Goal: Information Seeking & Learning: Learn about a topic

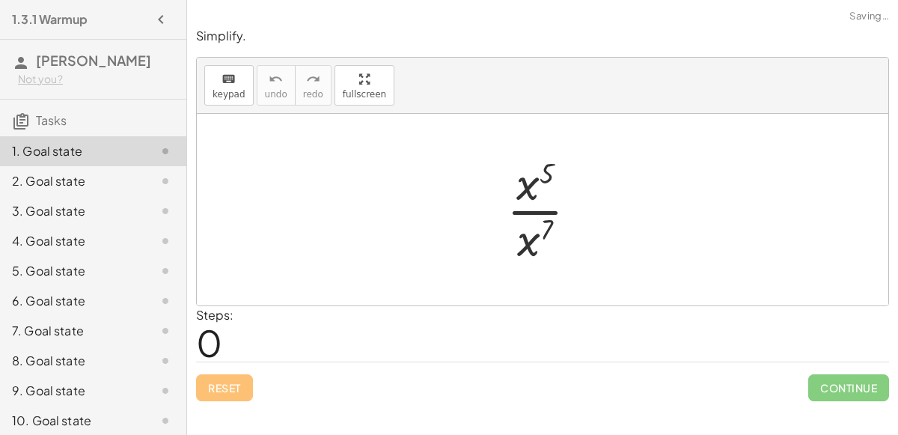
click at [528, 214] on div at bounding box center [548, 209] width 98 height 115
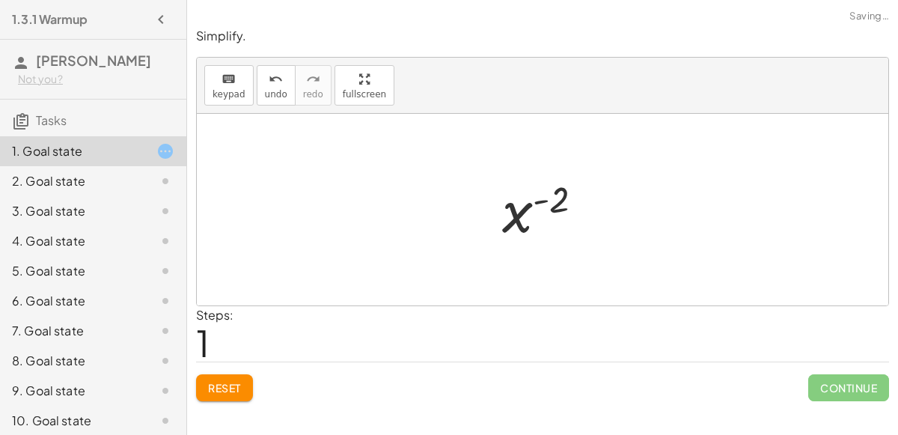
click at [550, 194] on div at bounding box center [549, 210] width 109 height 74
click at [543, 204] on div at bounding box center [549, 210] width 109 height 74
click at [537, 191] on div at bounding box center [549, 210] width 109 height 74
click at [540, 195] on div at bounding box center [549, 210] width 109 height 74
click at [543, 200] on div at bounding box center [549, 210] width 109 height 74
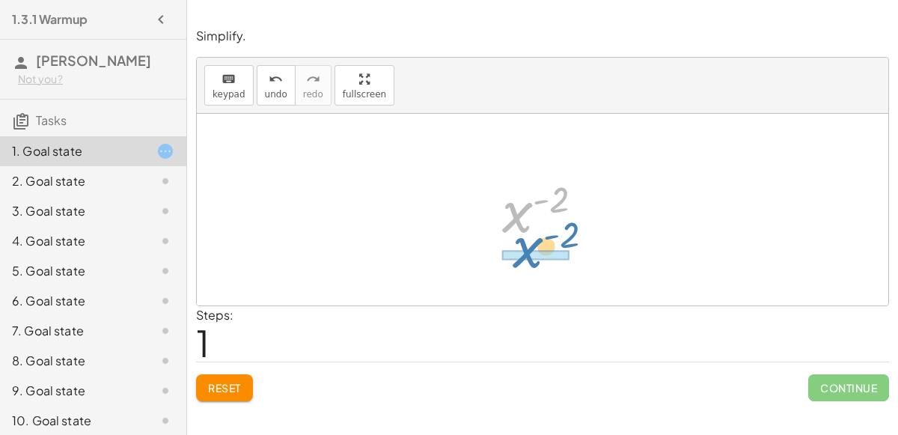
drag, startPoint x: 515, startPoint y: 214, endPoint x: 525, endPoint y: 250, distance: 37.4
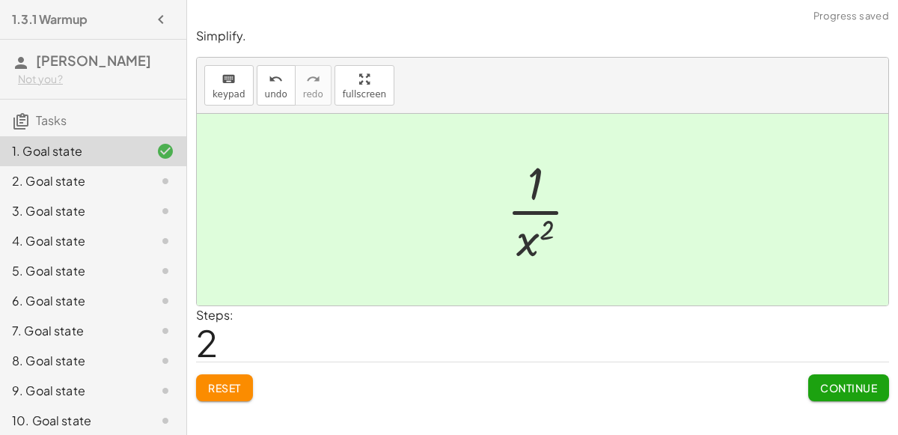
click at [869, 387] on span "Continue" at bounding box center [848, 387] width 57 height 13
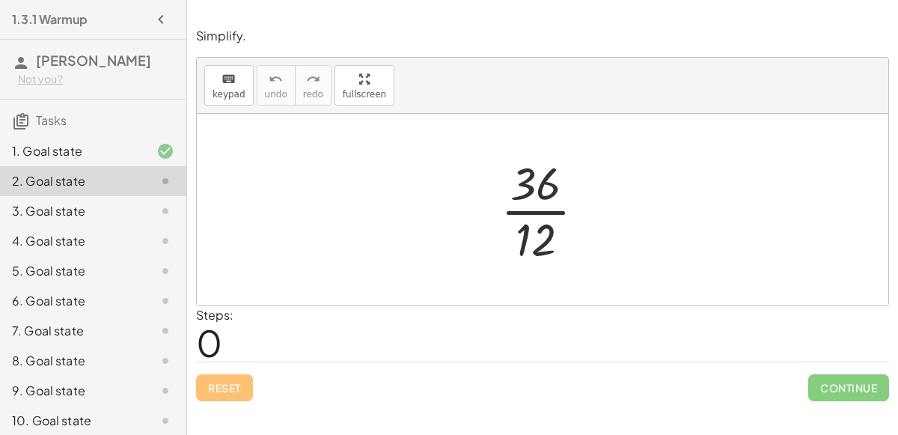
click at [520, 216] on div at bounding box center [549, 209] width 112 height 115
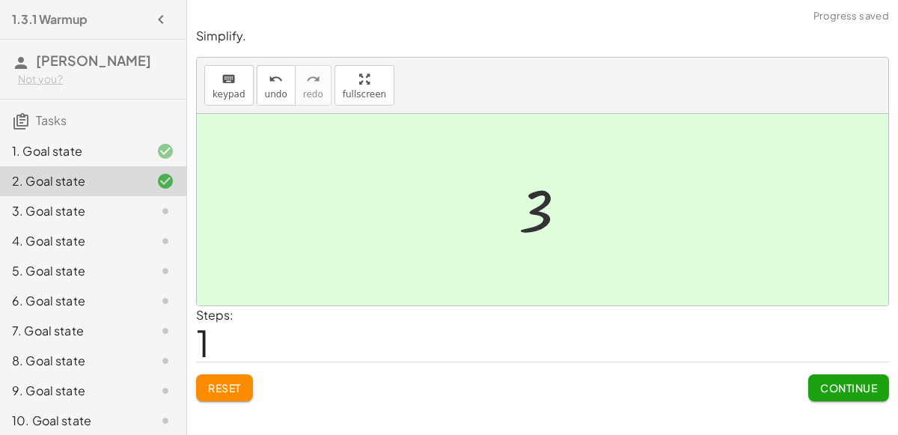
click at [813, 391] on button "Continue" at bounding box center [848, 387] width 81 height 27
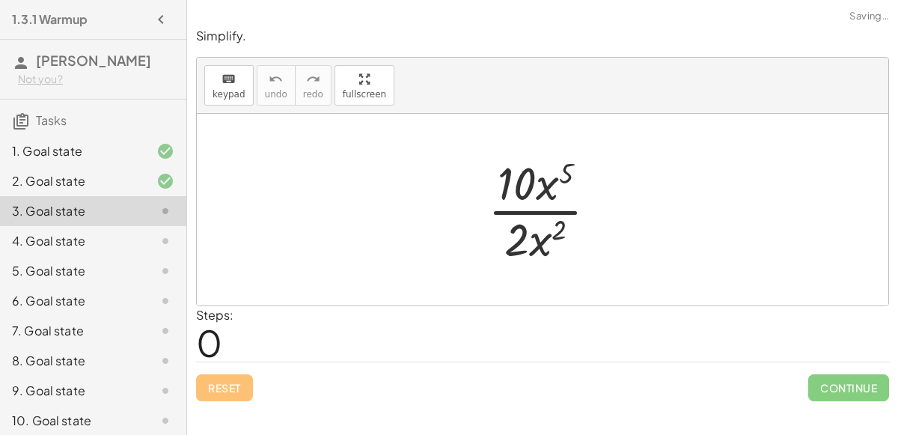
click at [522, 213] on div at bounding box center [549, 209] width 136 height 115
click at [543, 195] on div at bounding box center [549, 209] width 136 height 115
drag, startPoint x: 528, startPoint y: 243, endPoint x: 542, endPoint y: 194, distance: 50.5
click at [542, 194] on div at bounding box center [549, 209] width 136 height 115
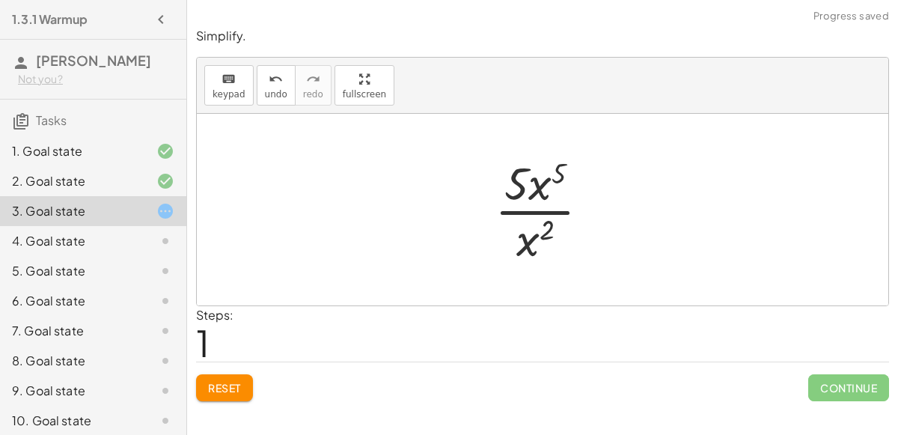
click at [520, 185] on div at bounding box center [548, 209] width 122 height 115
click at [537, 204] on div at bounding box center [548, 209] width 122 height 115
drag, startPoint x: 532, startPoint y: 245, endPoint x: 502, endPoint y: 258, distance: 32.5
click at [502, 258] on div at bounding box center [549, 209] width 136 height 115
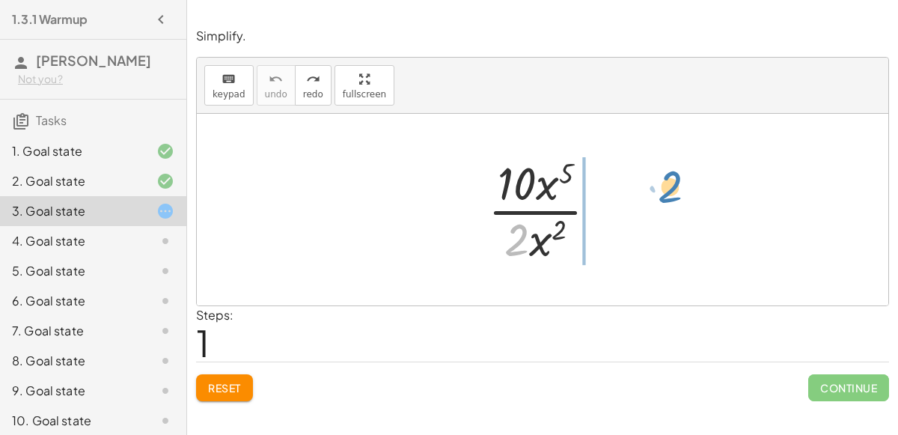
drag, startPoint x: 520, startPoint y: 242, endPoint x: 672, endPoint y: 189, distance: 161.4
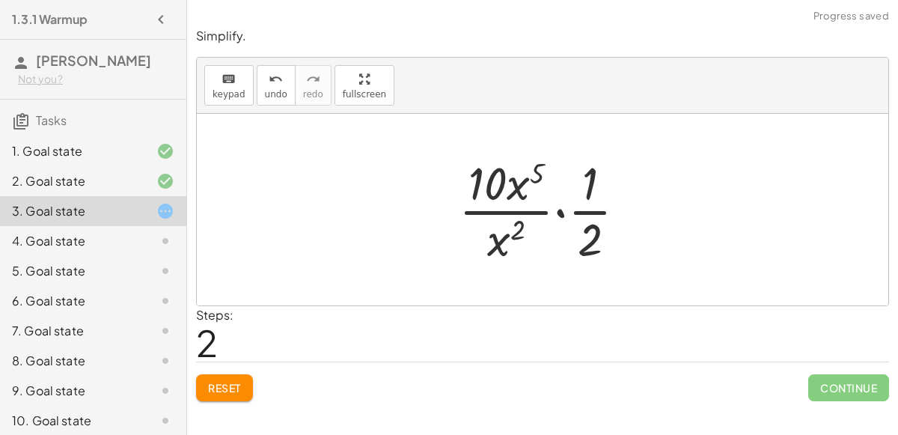
click at [565, 216] on div at bounding box center [548, 209] width 195 height 115
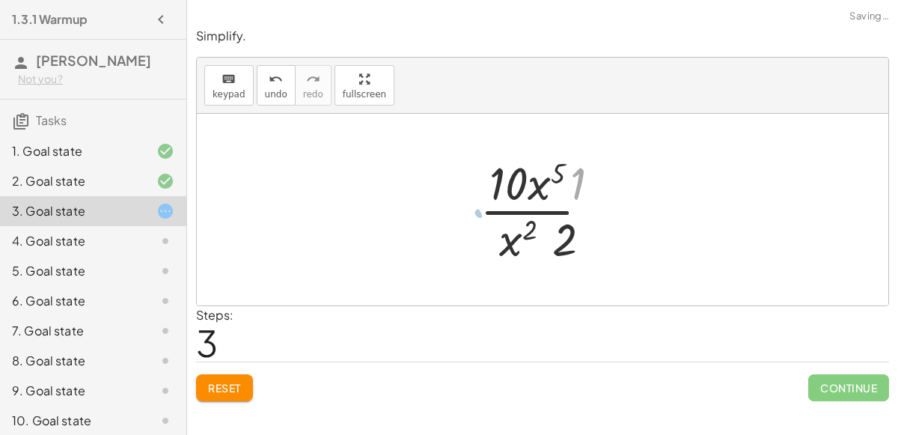
click at [561, 211] on div at bounding box center [549, 209] width 136 height 115
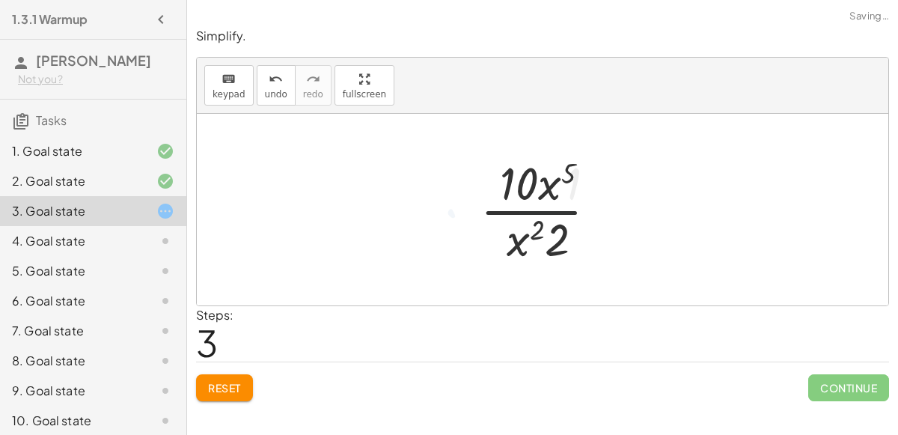
click at [561, 211] on div at bounding box center [549, 209] width 136 height 115
click at [528, 240] on div at bounding box center [549, 209] width 136 height 115
click at [532, 237] on div at bounding box center [549, 209] width 136 height 115
drag, startPoint x: 556, startPoint y: 244, endPoint x: 493, endPoint y: 232, distance: 64.0
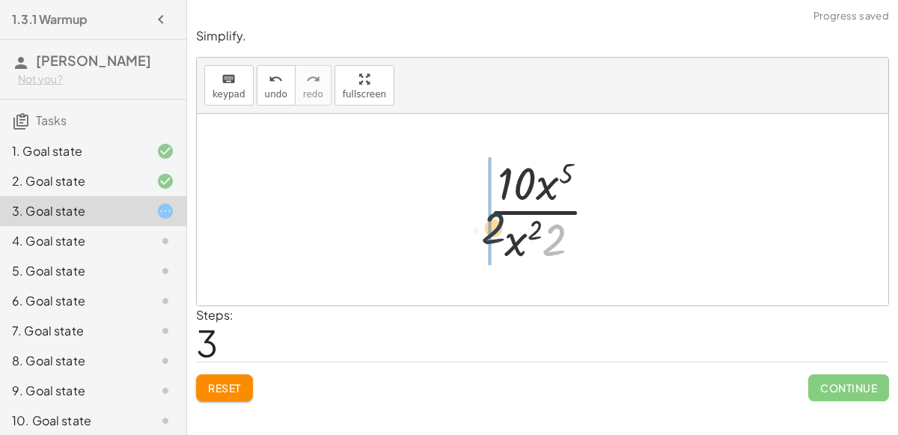
click at [493, 232] on div at bounding box center [549, 209] width 136 height 115
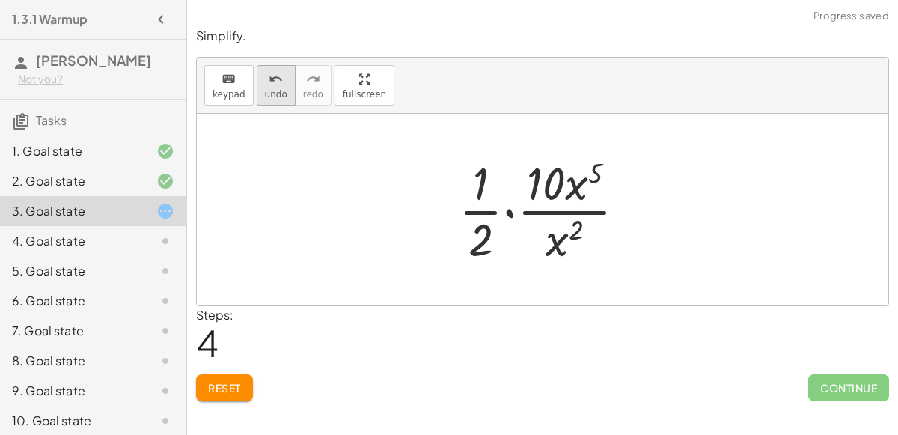
click at [257, 74] on button "undo undo" at bounding box center [276, 85] width 39 height 40
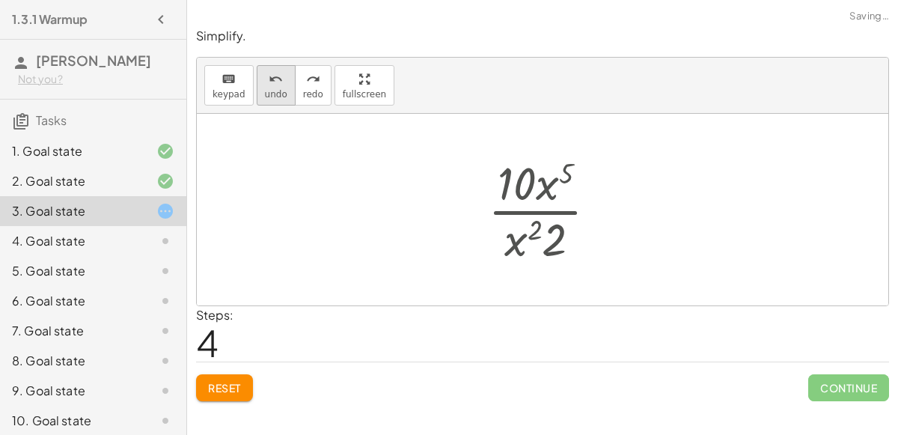
click at [257, 74] on button "undo undo" at bounding box center [276, 85] width 39 height 40
click at [246, 384] on button "Reset" at bounding box center [224, 387] width 57 height 27
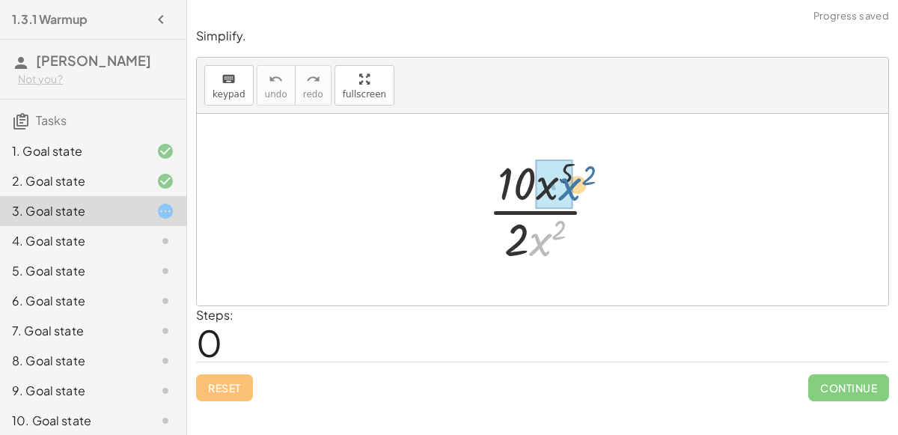
drag, startPoint x: 541, startPoint y: 240, endPoint x: 570, endPoint y: 186, distance: 60.9
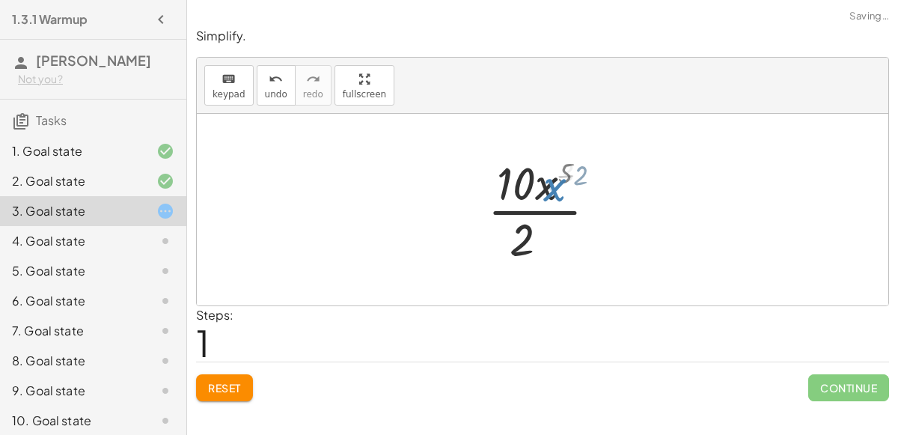
click at [570, 186] on div at bounding box center [548, 209] width 137 height 115
drag, startPoint x: 539, startPoint y: 243, endPoint x: 570, endPoint y: 194, distance: 57.9
click at [570, 194] on div at bounding box center [549, 209] width 136 height 115
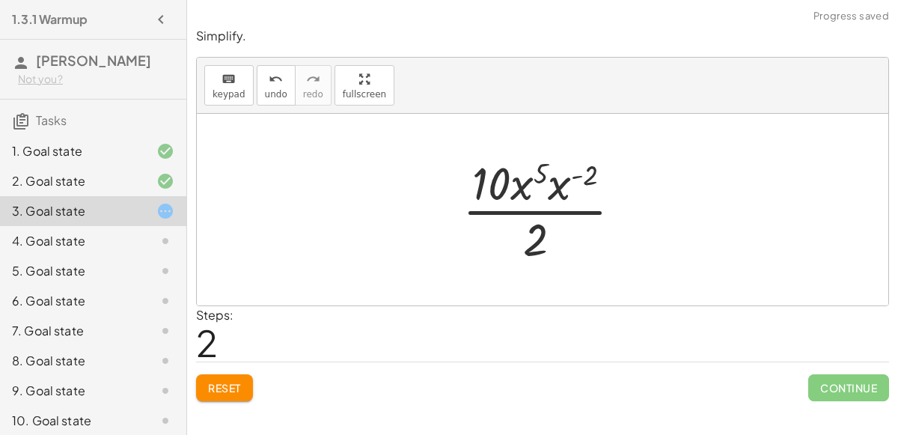
click at [537, 225] on div at bounding box center [548, 209] width 186 height 115
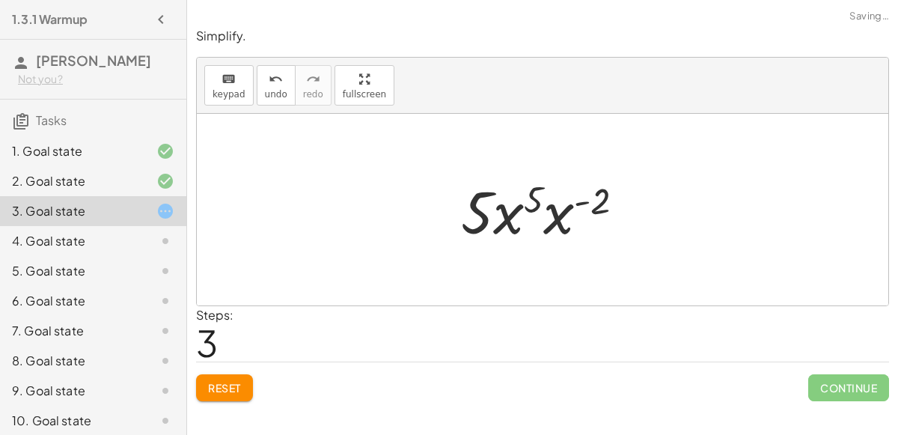
click at [522, 213] on div at bounding box center [549, 209] width 190 height 77
click at [516, 210] on div at bounding box center [549, 209] width 190 height 77
click at [552, 210] on div at bounding box center [549, 209] width 190 height 77
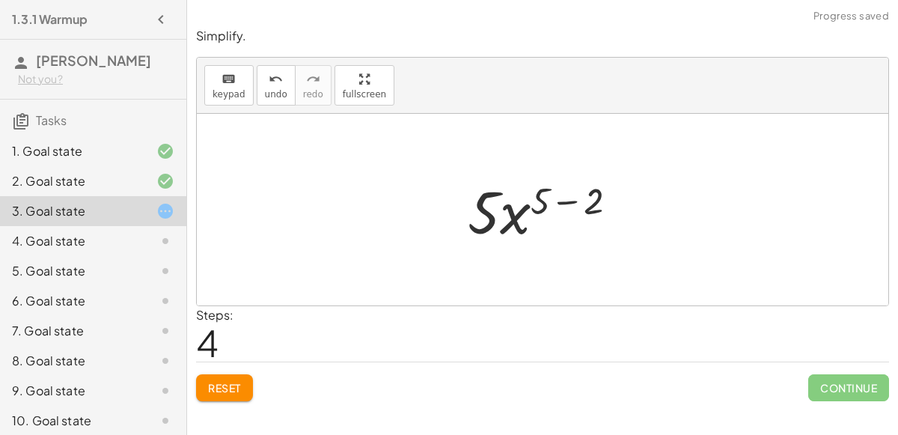
click at [562, 198] on div at bounding box center [548, 209] width 177 height 77
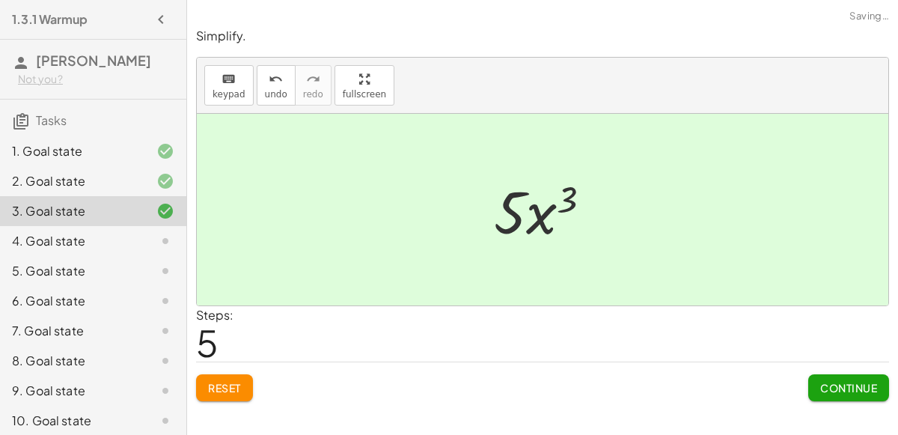
click at [850, 389] on span "Continue" at bounding box center [848, 387] width 57 height 13
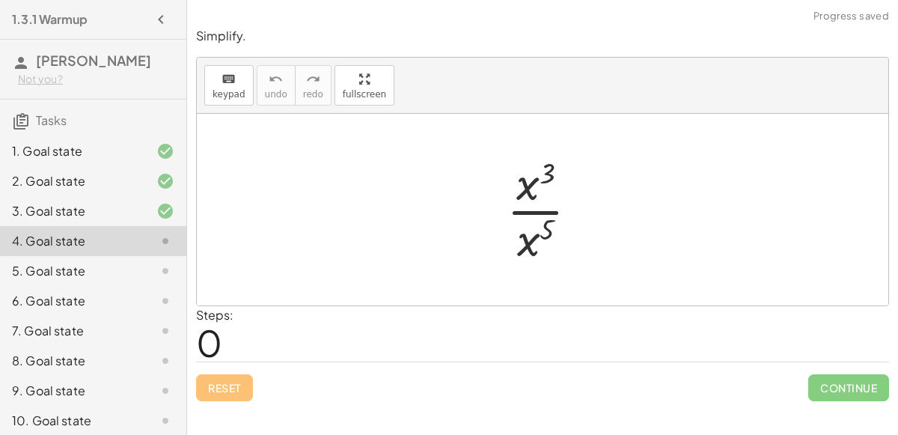
click at [525, 206] on div at bounding box center [548, 209] width 99 height 115
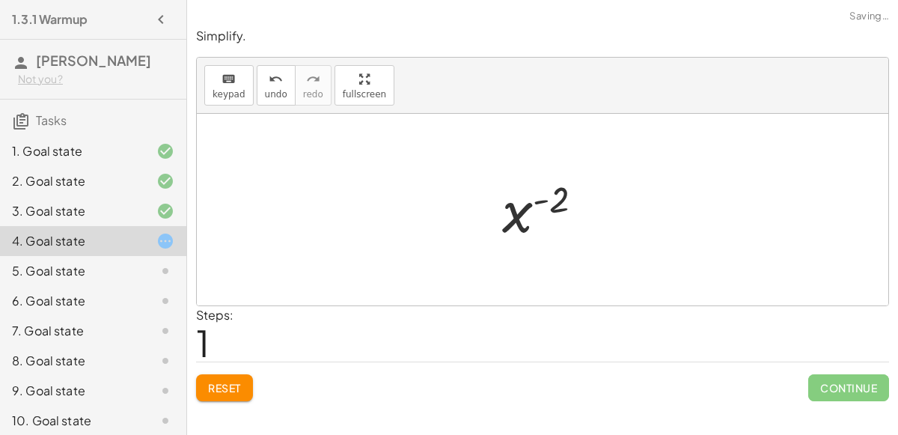
click at [540, 201] on div at bounding box center [549, 210] width 109 height 74
drag, startPoint x: 534, startPoint y: 247, endPoint x: 564, endPoint y: 193, distance: 61.7
click at [564, 193] on div at bounding box center [548, 209] width 99 height 115
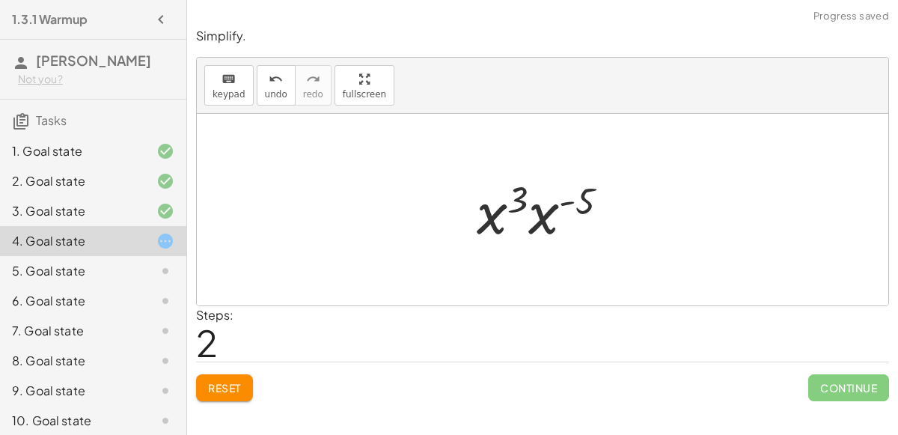
click at [550, 212] on div at bounding box center [548, 209] width 159 height 77
click at [550, 195] on div at bounding box center [548, 210] width 145 height 74
click at [516, 213] on div at bounding box center [549, 210] width 109 height 74
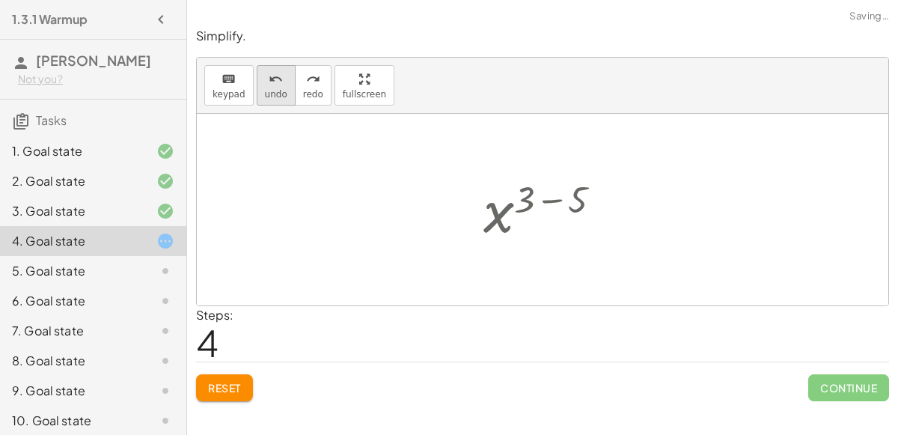
click at [257, 94] on button "undo undo" at bounding box center [276, 85] width 39 height 40
click at [249, 377] on button "Reset" at bounding box center [224, 387] width 57 height 27
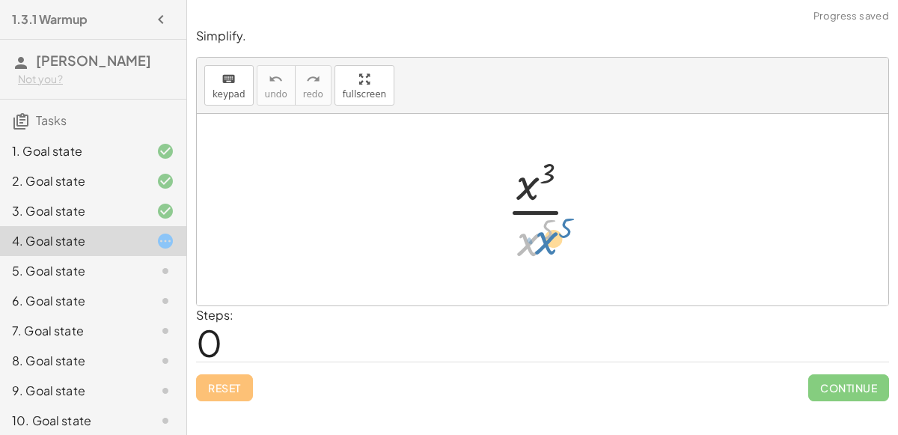
drag, startPoint x: 525, startPoint y: 242, endPoint x: 540, endPoint y: 237, distance: 15.9
click at [540, 237] on div at bounding box center [548, 209] width 99 height 115
drag, startPoint x: 543, startPoint y: 234, endPoint x: 535, endPoint y: 177, distance: 57.5
click at [535, 177] on div at bounding box center [548, 209] width 99 height 115
drag, startPoint x: 538, startPoint y: 236, endPoint x: 566, endPoint y: 175, distance: 66.7
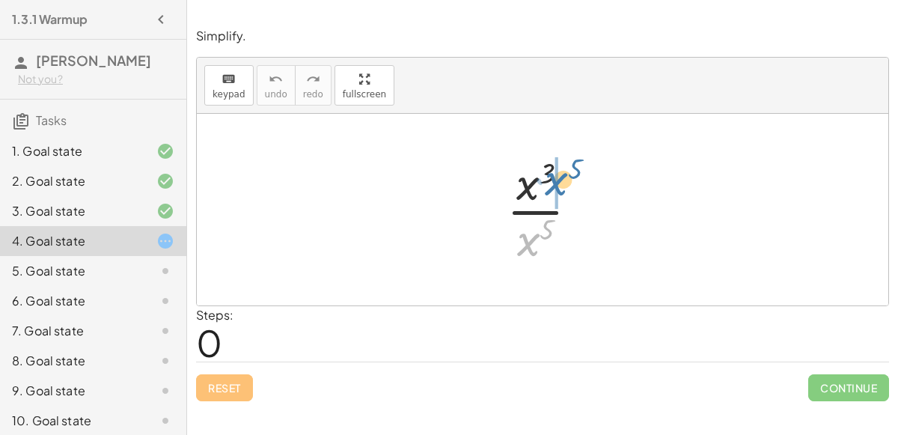
click at [566, 175] on div at bounding box center [548, 209] width 99 height 115
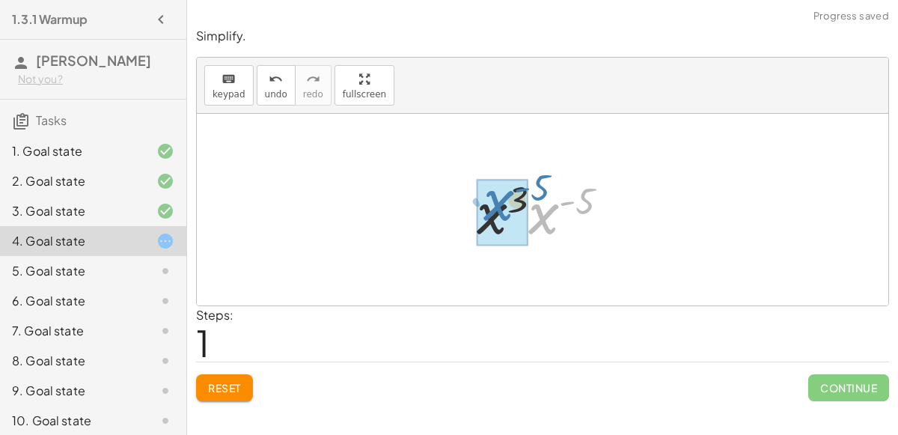
drag, startPoint x: 540, startPoint y: 216, endPoint x: 496, endPoint y: 202, distance: 46.2
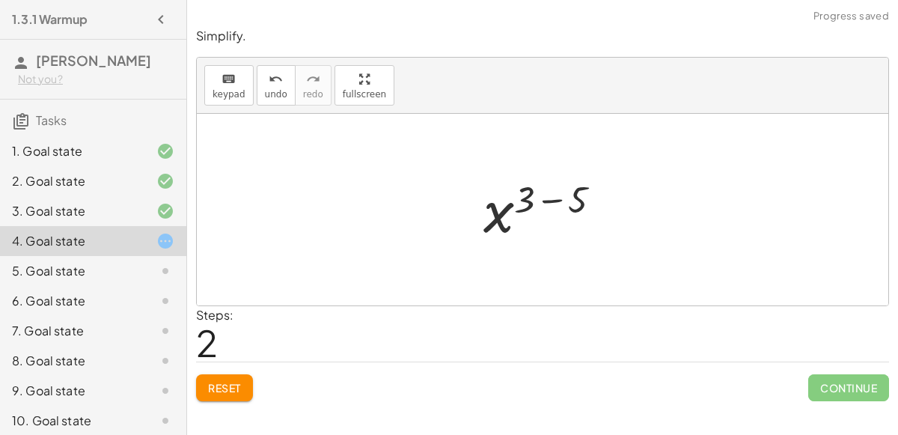
click at [553, 197] on div at bounding box center [548, 210] width 145 height 74
click at [534, 201] on div at bounding box center [549, 210] width 109 height 74
click at [502, 228] on div at bounding box center [549, 210] width 109 height 74
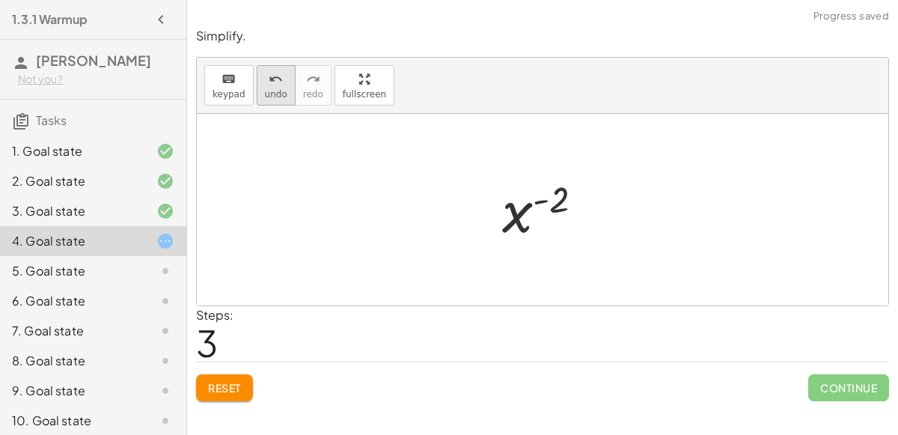
click at [278, 70] on div "undo" at bounding box center [276, 79] width 22 height 18
click at [235, 381] on span "Reset" at bounding box center [224, 387] width 33 height 13
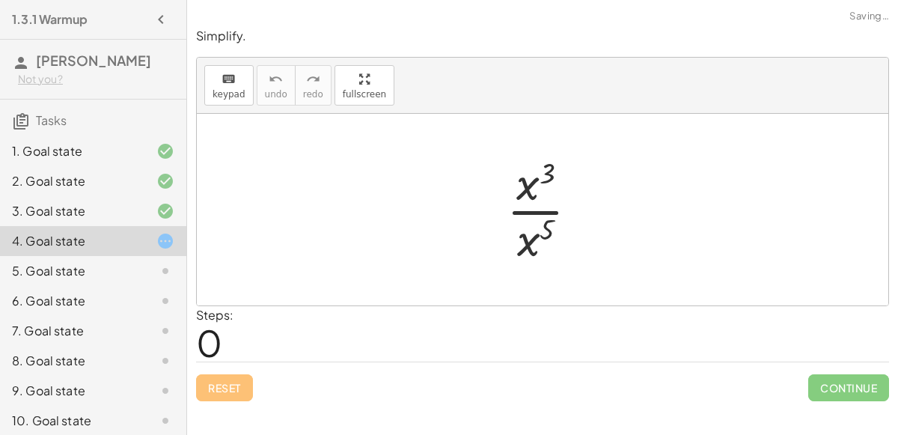
click at [520, 245] on div at bounding box center [548, 209] width 99 height 115
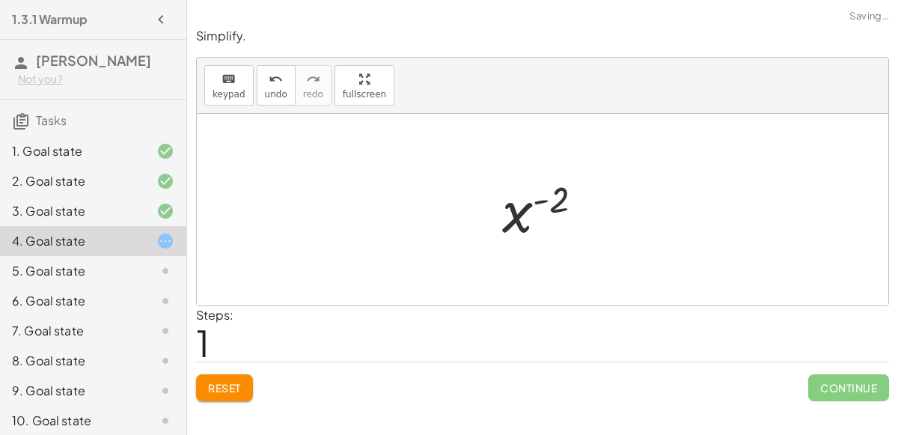
click at [537, 200] on div at bounding box center [549, 210] width 109 height 74
click at [237, 374] on button "Reset" at bounding box center [224, 387] width 57 height 27
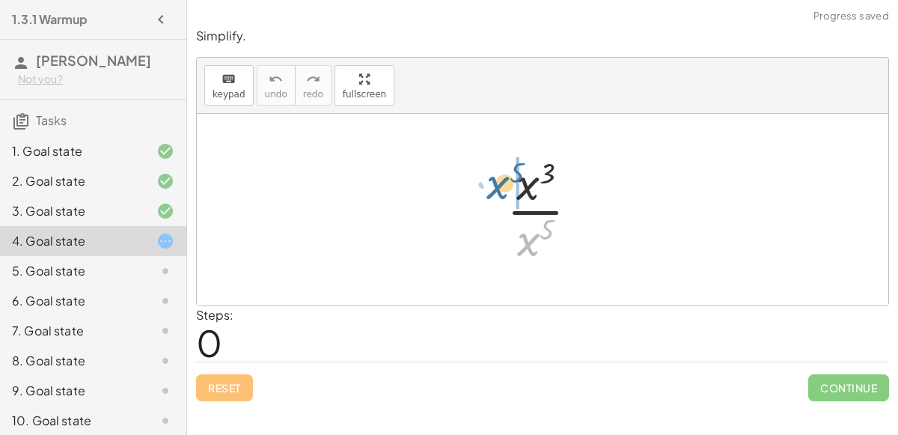
drag, startPoint x: 528, startPoint y: 246, endPoint x: 498, endPoint y: 189, distance: 64.6
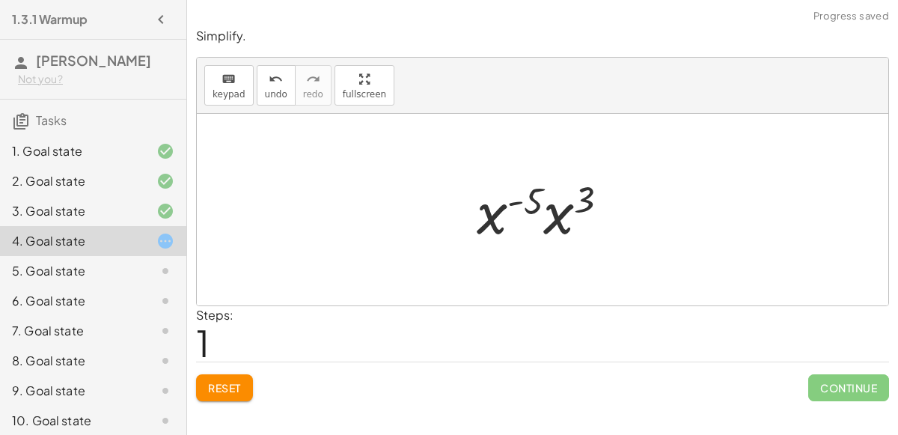
click at [546, 213] on div at bounding box center [548, 209] width 159 height 77
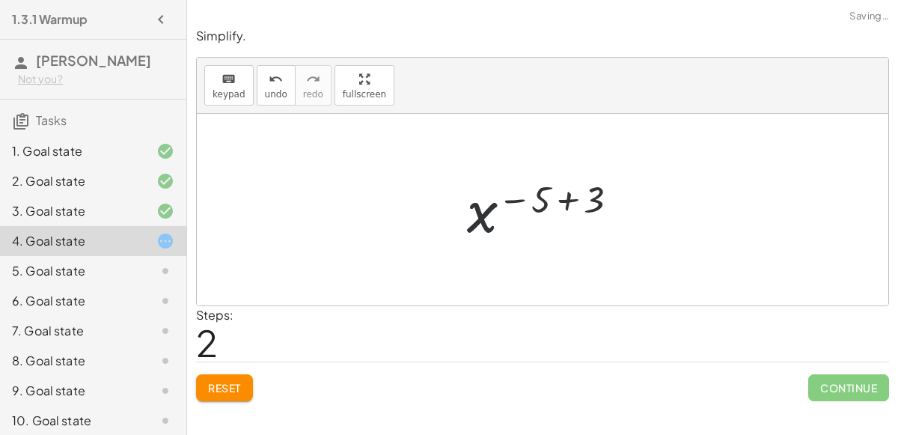
click at [579, 194] on div at bounding box center [549, 210] width 179 height 74
click at [529, 195] on div at bounding box center [549, 210] width 109 height 74
click at [534, 198] on div at bounding box center [549, 210] width 109 height 74
click at [536, 199] on div at bounding box center [549, 210] width 109 height 74
click at [242, 377] on button "Reset" at bounding box center [224, 387] width 57 height 27
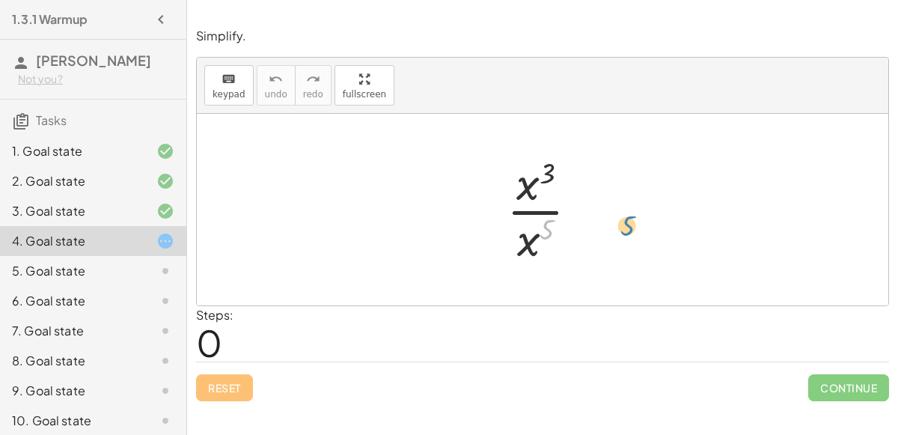
drag, startPoint x: 543, startPoint y: 234, endPoint x: 624, endPoint y: 231, distance: 80.2
drag, startPoint x: 525, startPoint y: 243, endPoint x: 528, endPoint y: 184, distance: 59.2
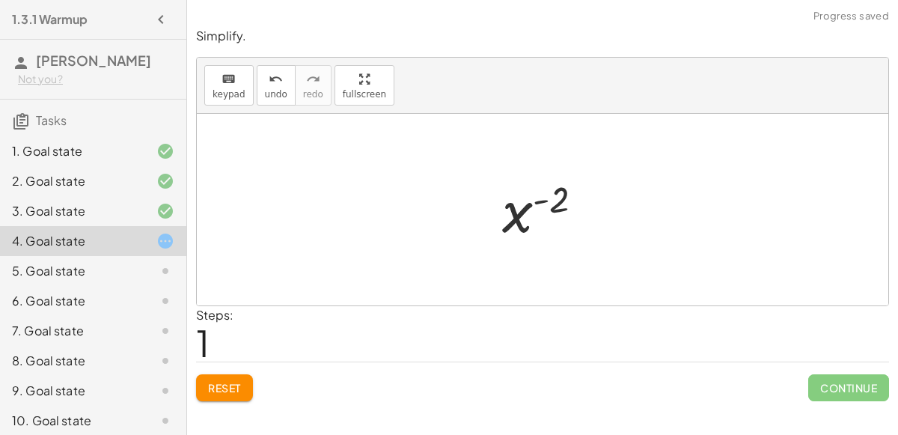
click at [539, 199] on div at bounding box center [549, 210] width 109 height 74
drag, startPoint x: 546, startPoint y: 232, endPoint x: 543, endPoint y: 245, distance: 12.9
click at [543, 245] on div at bounding box center [548, 209] width 99 height 115
click at [231, 368] on div "Reset Continue" at bounding box center [542, 382] width 693 height 40
click at [232, 371] on div "Reset Continue" at bounding box center [542, 382] width 693 height 40
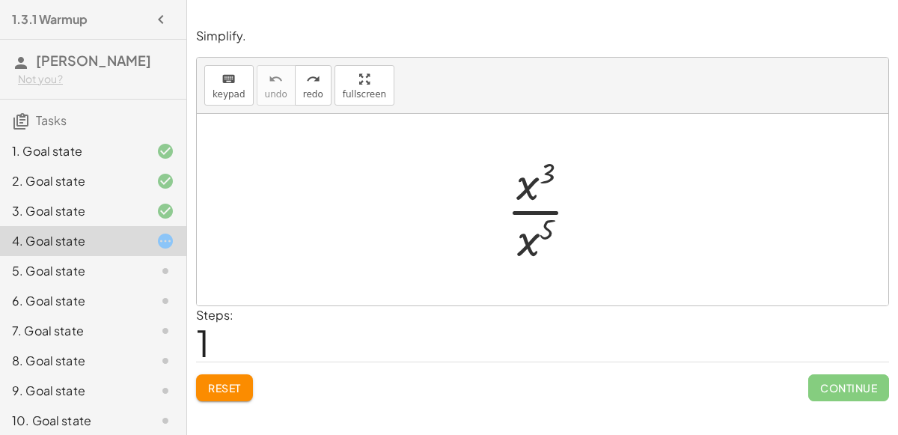
click at [232, 371] on div "Reset Continue" at bounding box center [542, 382] width 693 height 40
click at [237, 375] on button "Reset" at bounding box center [224, 387] width 57 height 27
click at [179, 222] on div "3. Goal state" at bounding box center [93, 211] width 186 height 30
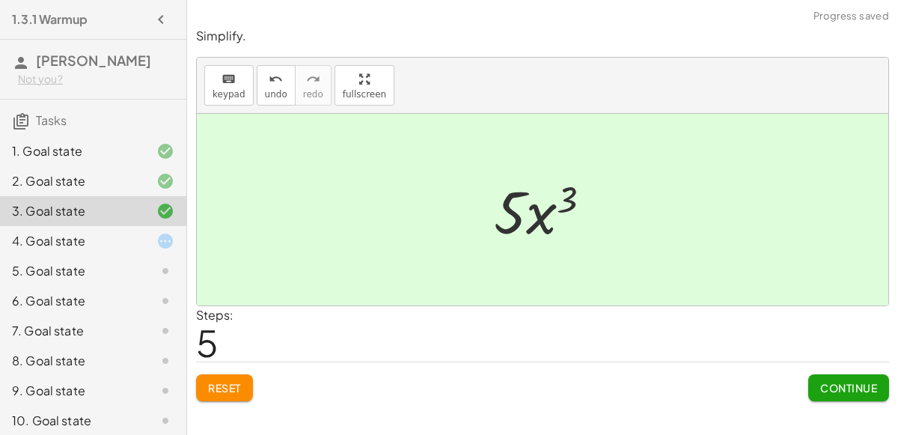
click at [156, 243] on div at bounding box center [153, 241] width 42 height 18
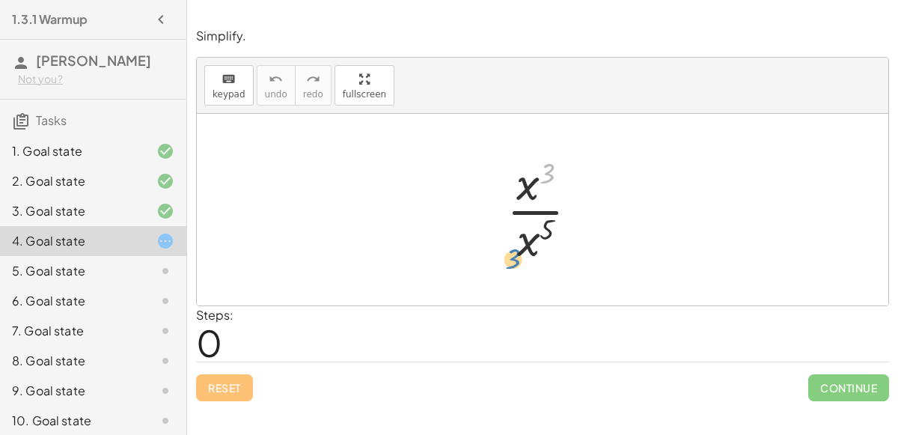
drag, startPoint x: 550, startPoint y: 174, endPoint x: 514, endPoint y: 252, distance: 85.7
click at [514, 252] on div at bounding box center [548, 209] width 99 height 115
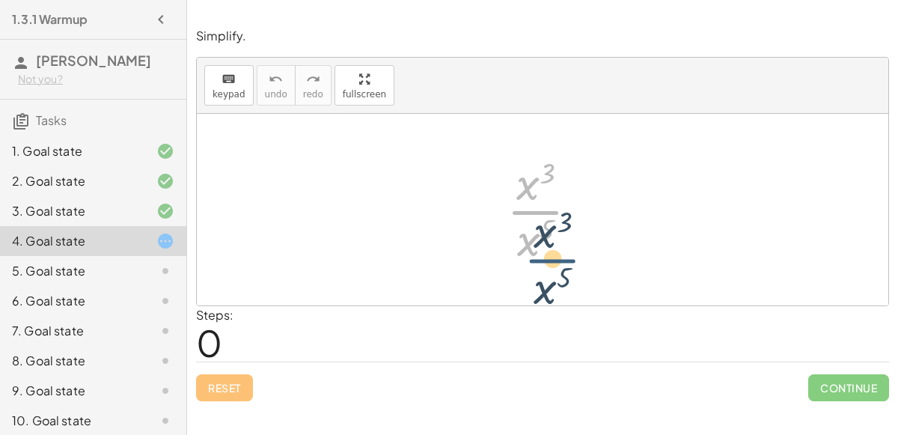
click at [510, 203] on div at bounding box center [548, 209] width 99 height 115
drag, startPoint x: 528, startPoint y: 181, endPoint x: 528, endPoint y: 252, distance: 70.4
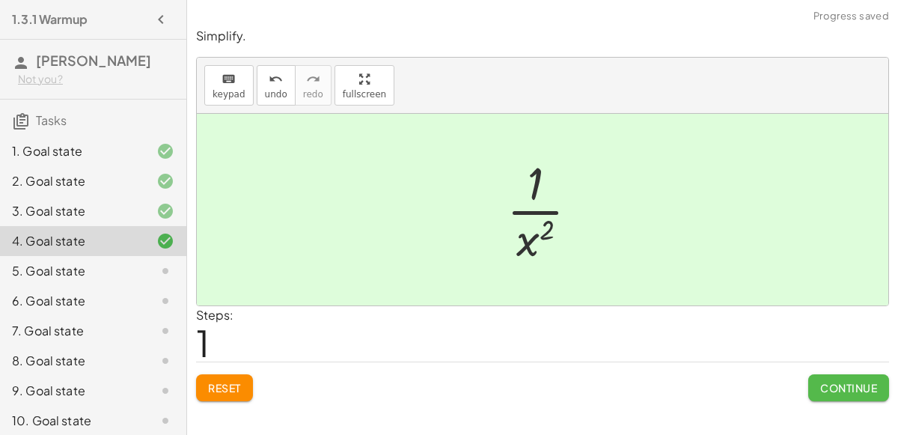
click at [844, 386] on span "Continue" at bounding box center [848, 387] width 57 height 13
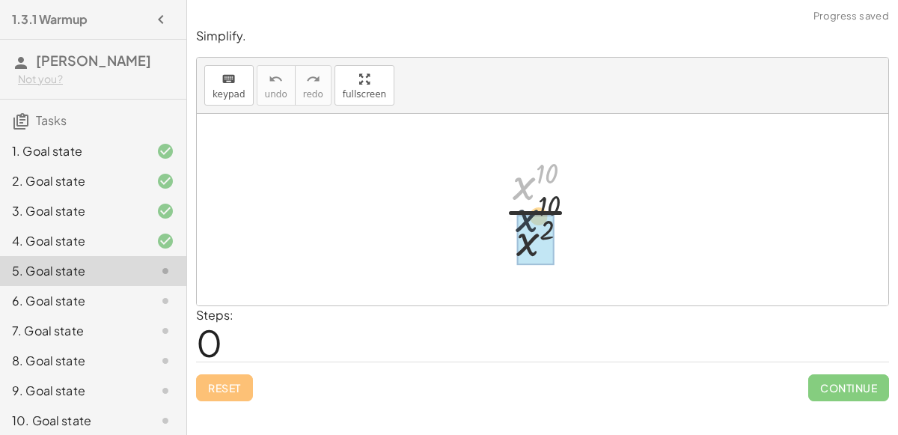
drag, startPoint x: 525, startPoint y: 181, endPoint x: 531, endPoint y: 250, distance: 69.1
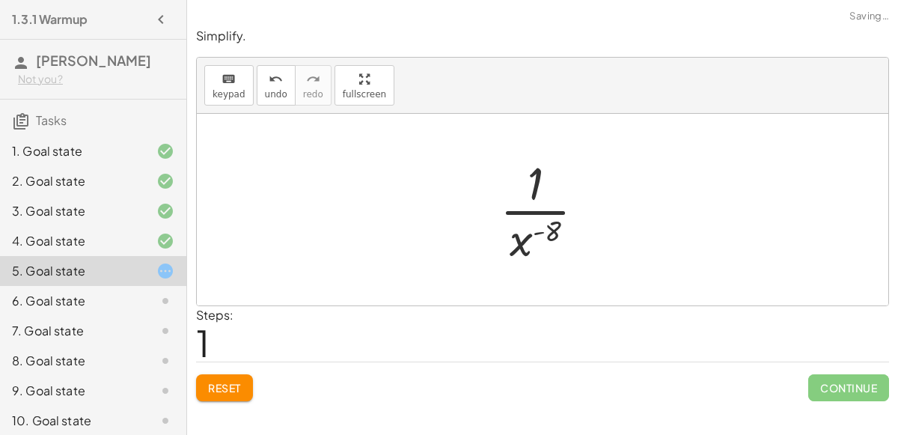
click at [541, 234] on div at bounding box center [549, 209] width 112 height 115
click at [536, 231] on div at bounding box center [549, 209] width 112 height 115
click at [237, 381] on span "Reset" at bounding box center [224, 387] width 33 height 13
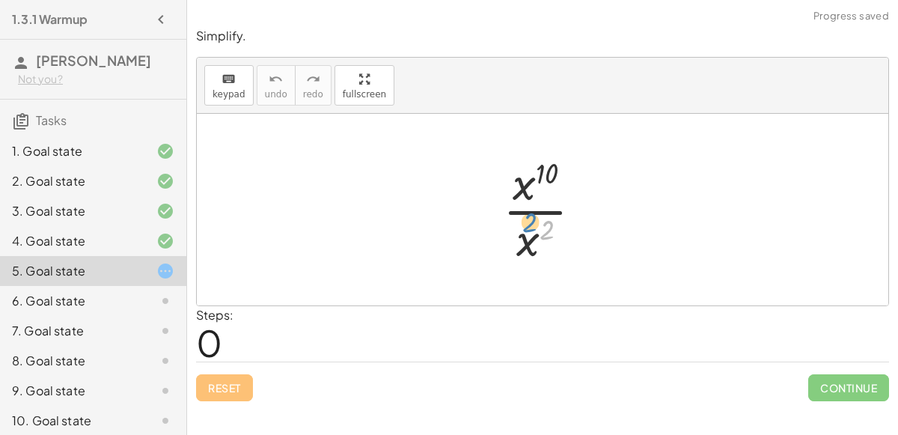
drag, startPoint x: 541, startPoint y: 234, endPoint x: 522, endPoint y: 237, distance: 18.8
click at [522, 237] on div at bounding box center [549, 209] width 106 height 115
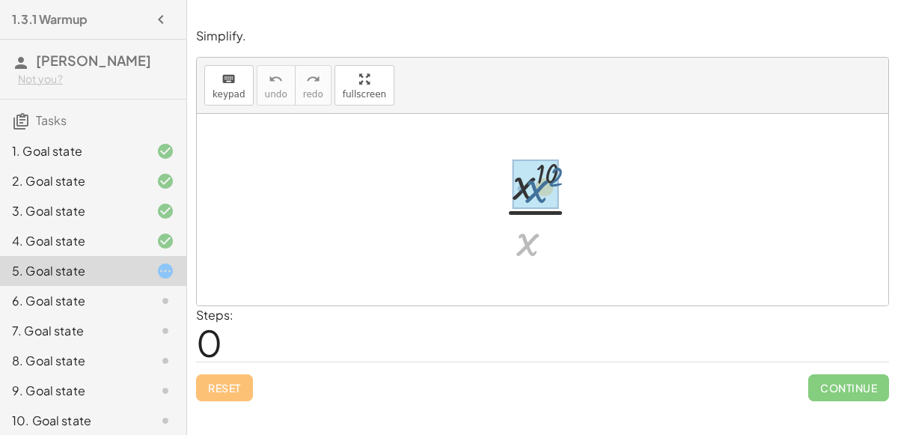
drag, startPoint x: 531, startPoint y: 241, endPoint x: 540, endPoint y: 187, distance: 54.5
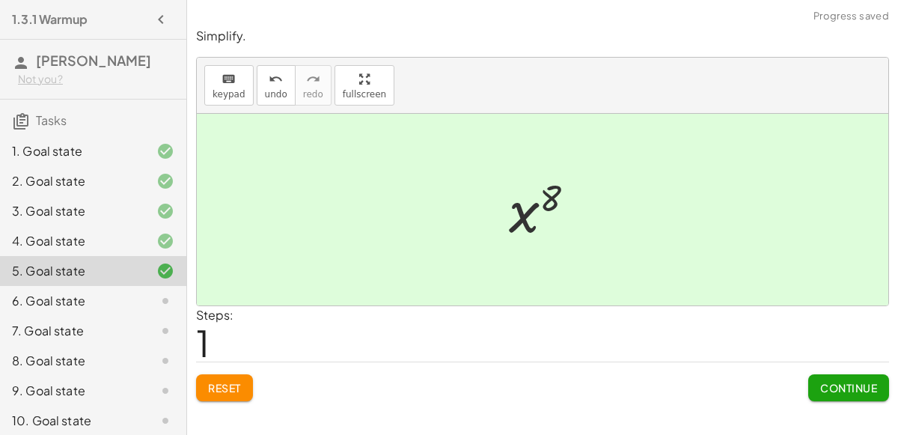
click at [826, 390] on span "Continue" at bounding box center [848, 387] width 57 height 13
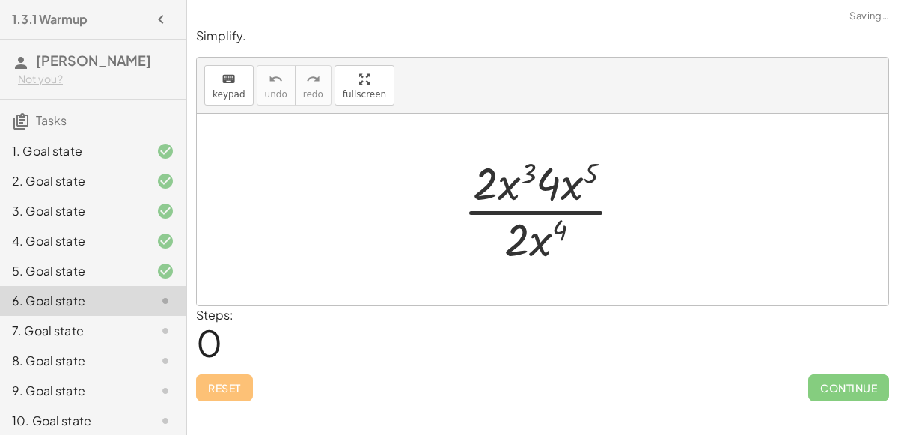
click at [522, 183] on div at bounding box center [549, 209] width 186 height 115
click at [521, 183] on div at bounding box center [549, 209] width 186 height 115
click at [505, 174] on div at bounding box center [549, 209] width 186 height 115
click at [512, 181] on div at bounding box center [549, 209] width 186 height 115
click at [554, 187] on div at bounding box center [549, 209] width 186 height 115
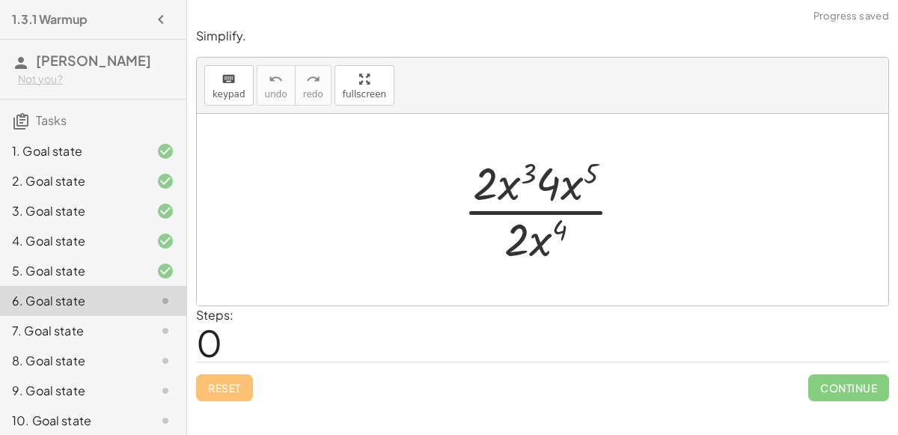
click at [566, 194] on div at bounding box center [549, 209] width 186 height 115
click at [540, 242] on div at bounding box center [549, 209] width 186 height 115
click at [537, 205] on div at bounding box center [549, 209] width 186 height 115
click at [542, 210] on div at bounding box center [549, 209] width 186 height 115
click at [552, 222] on div at bounding box center [549, 209] width 186 height 115
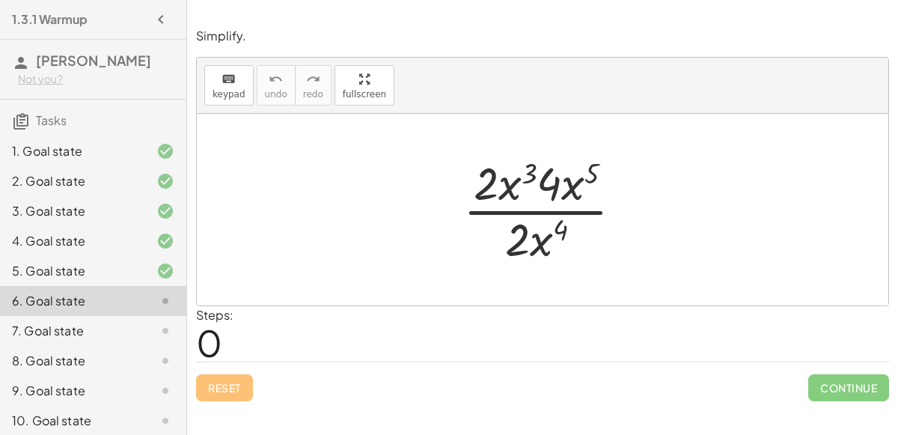
click at [559, 225] on div at bounding box center [549, 209] width 186 height 115
drag, startPoint x: 539, startPoint y: 237, endPoint x: 567, endPoint y: 171, distance: 71.5
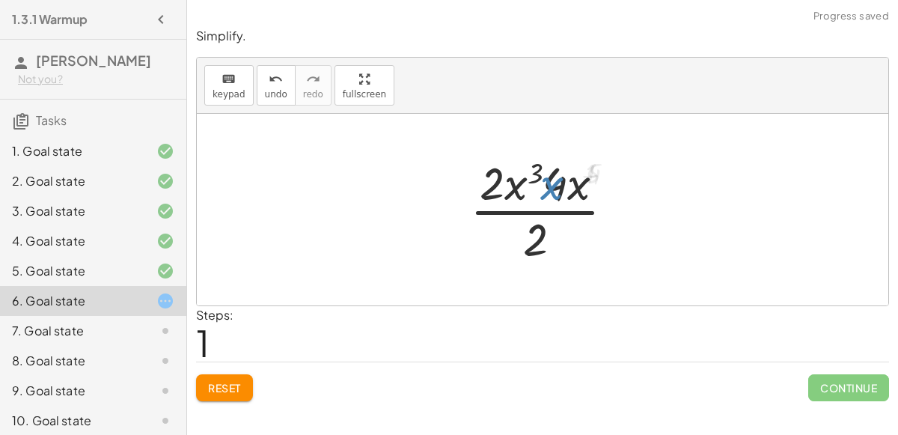
click at [585, 183] on div at bounding box center [548, 209] width 171 height 115
click at [580, 185] on div at bounding box center [548, 209] width 171 height 115
click at [531, 180] on div at bounding box center [548, 209] width 171 height 115
drag, startPoint x: 546, startPoint y: 228, endPoint x: 579, endPoint y: 163, distance: 72.6
click at [579, 163] on div at bounding box center [548, 209] width 171 height 115
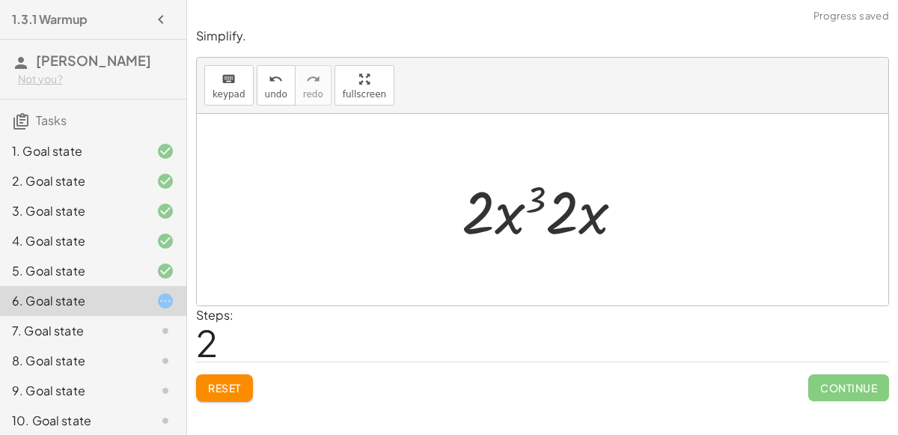
click at [563, 216] on div at bounding box center [548, 209] width 189 height 77
click at [507, 210] on div at bounding box center [548, 209] width 189 height 77
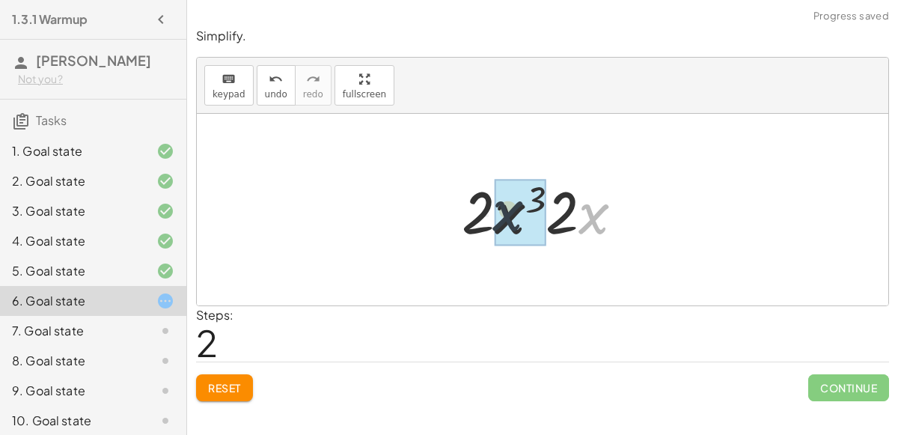
drag, startPoint x: 606, startPoint y: 208, endPoint x: 518, endPoint y: 204, distance: 87.7
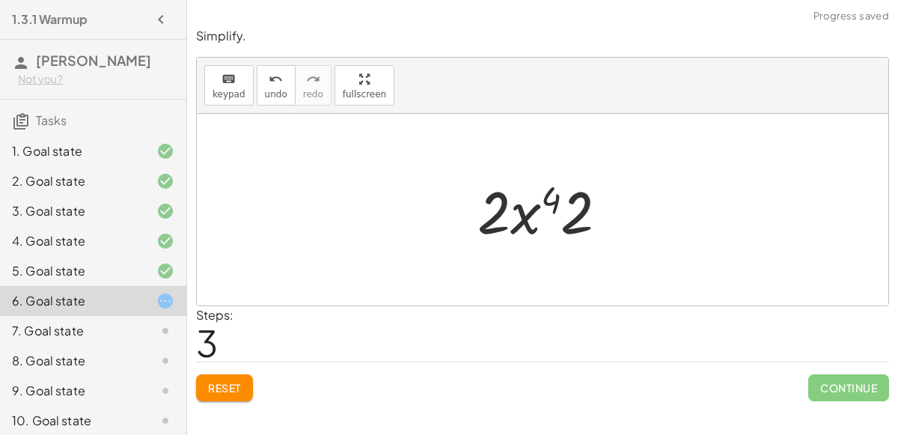
click at [579, 205] on div at bounding box center [548, 209] width 157 height 77
drag, startPoint x: 585, startPoint y: 210, endPoint x: 502, endPoint y: 194, distance: 83.8
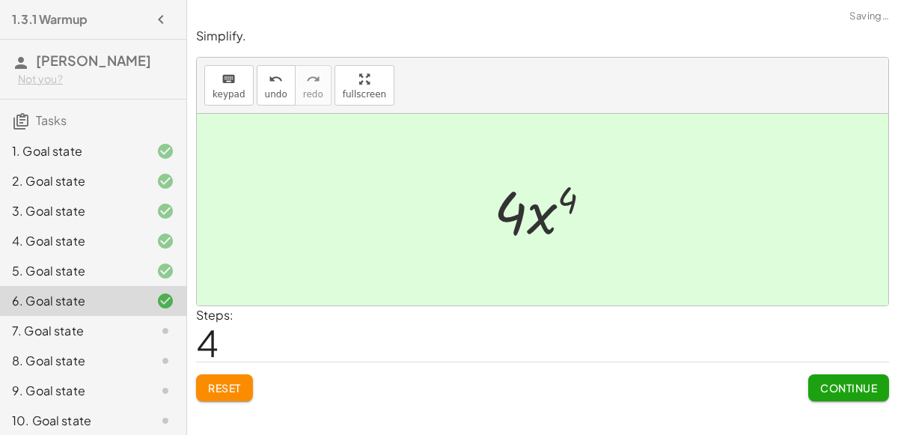
click at [881, 385] on button "Continue" at bounding box center [848, 387] width 81 height 27
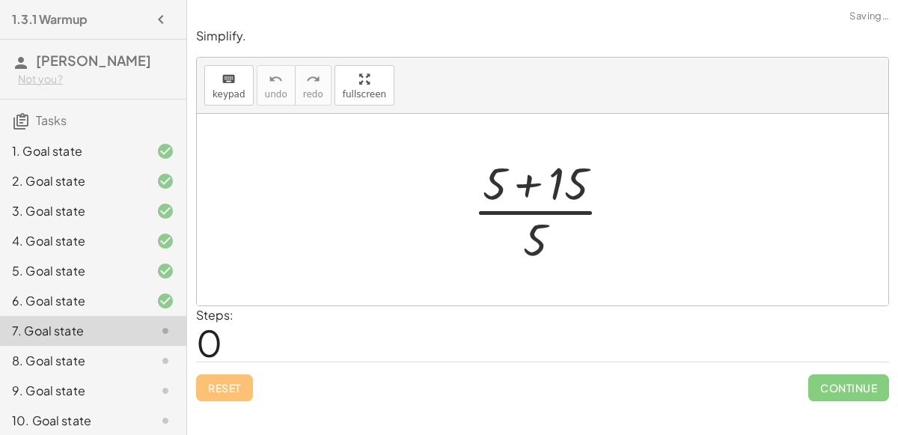
click at [522, 186] on div at bounding box center [549, 209] width 166 height 115
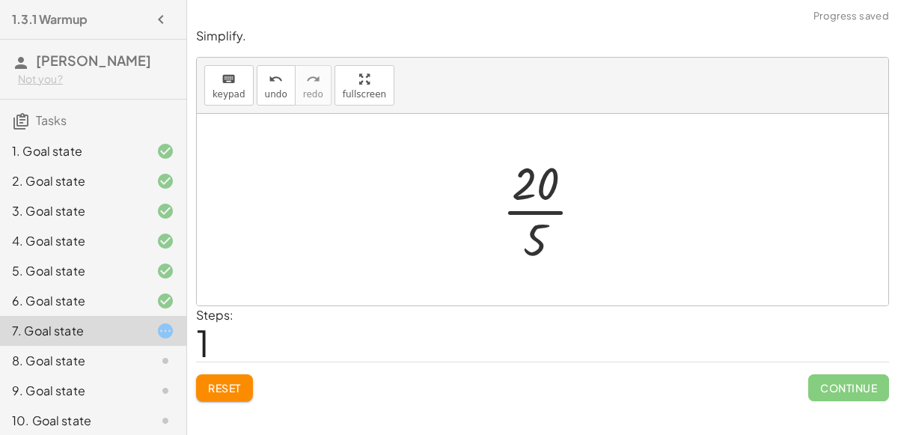
click at [526, 208] on div at bounding box center [549, 209] width 108 height 115
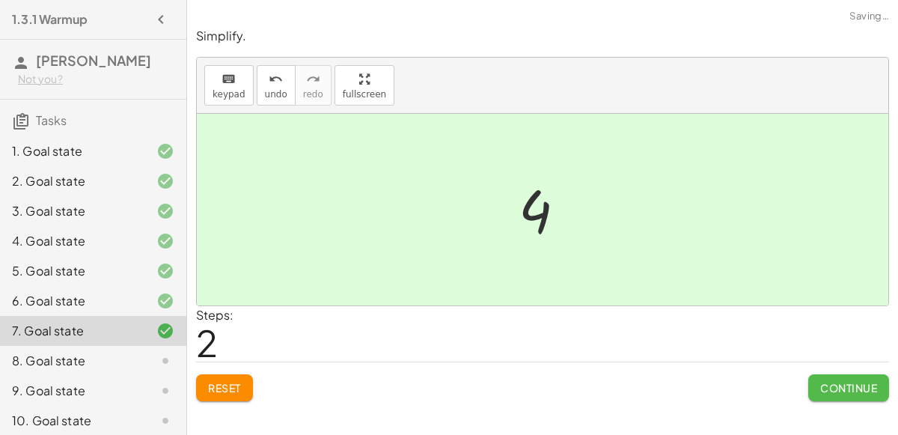
click at [831, 391] on span "Continue" at bounding box center [848, 387] width 57 height 13
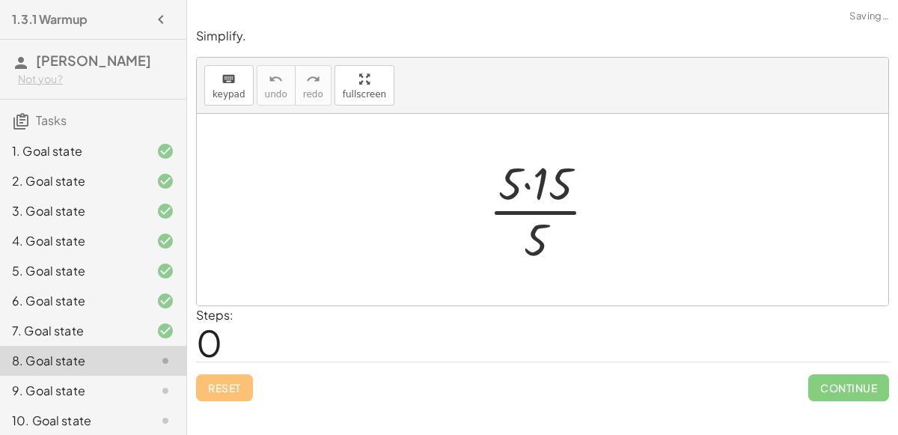
click at [543, 186] on div at bounding box center [548, 209] width 135 height 115
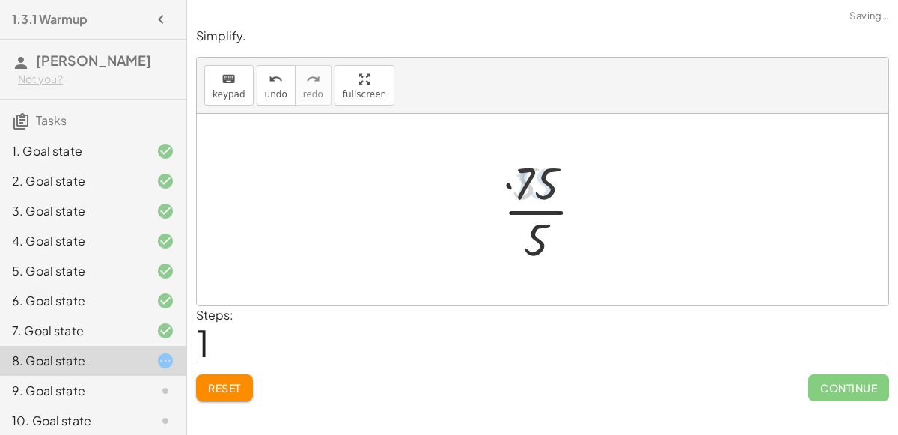
click at [535, 208] on div at bounding box center [549, 209] width 106 height 115
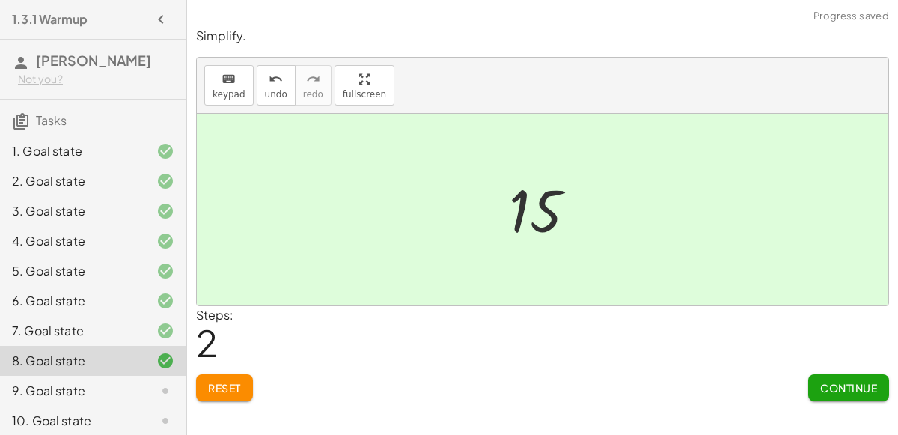
click at [863, 396] on button "Continue" at bounding box center [848, 387] width 81 height 27
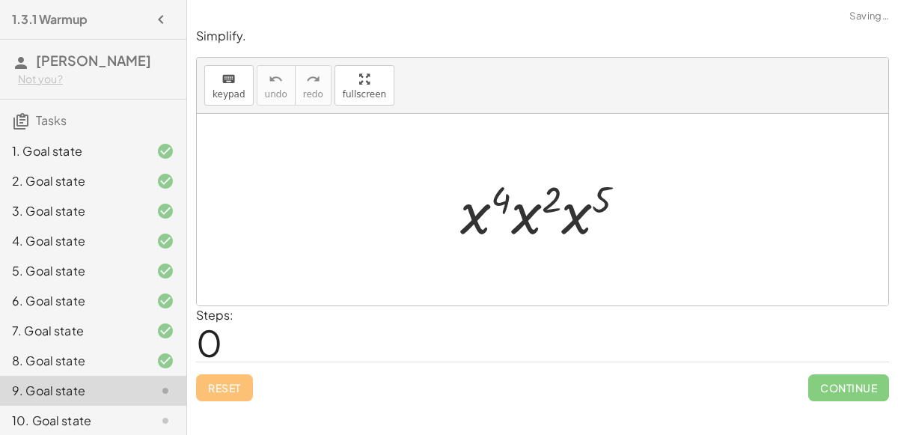
click at [525, 214] on div at bounding box center [549, 209] width 192 height 77
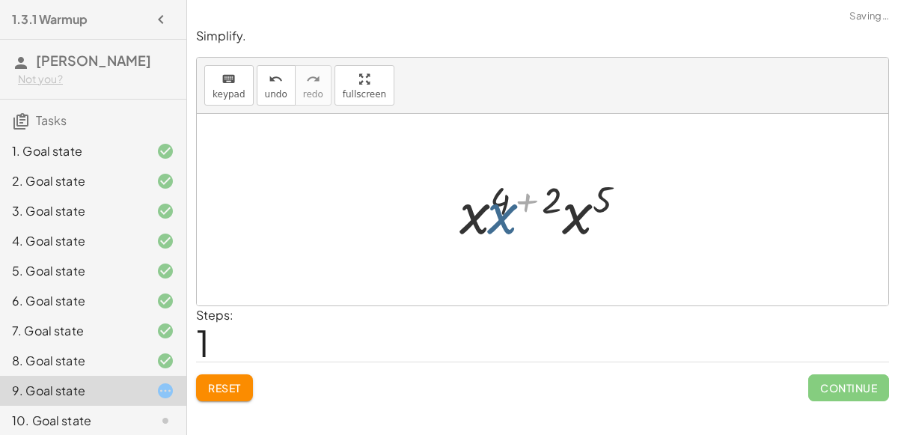
click at [489, 215] on div at bounding box center [548, 209] width 195 height 77
click at [534, 190] on div at bounding box center [548, 209] width 195 height 77
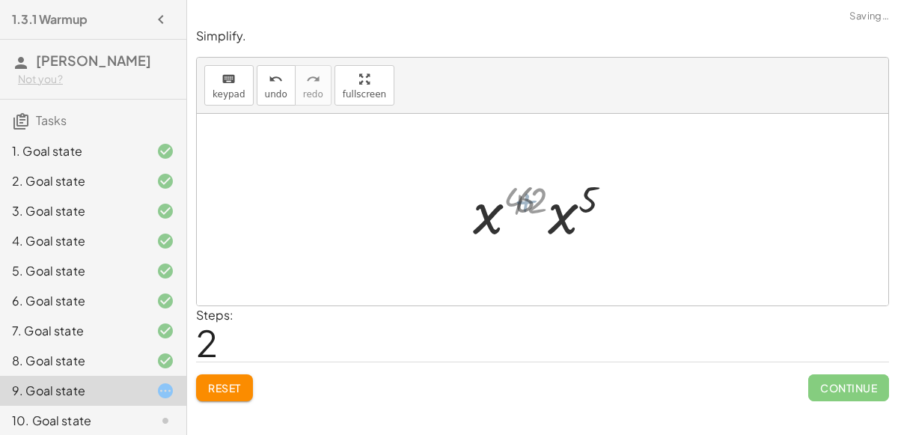
click at [560, 202] on div at bounding box center [549, 209] width 142 height 77
click at [554, 204] on div at bounding box center [548, 210] width 144 height 74
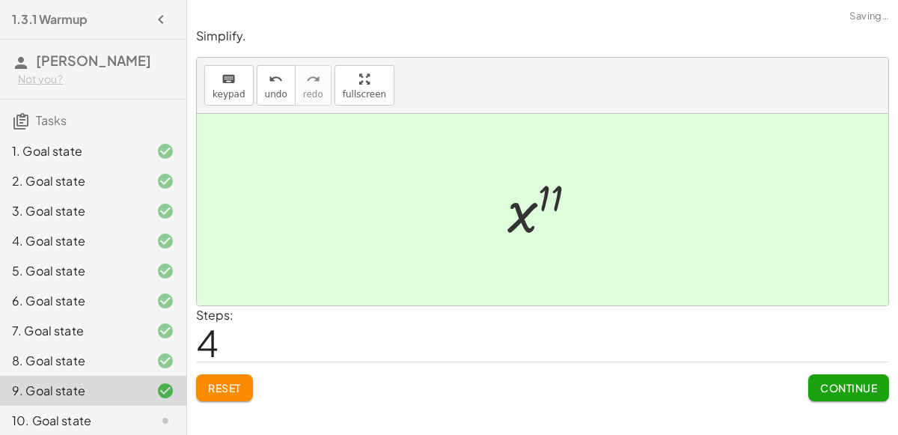
click at [829, 377] on button "Continue" at bounding box center [848, 387] width 81 height 27
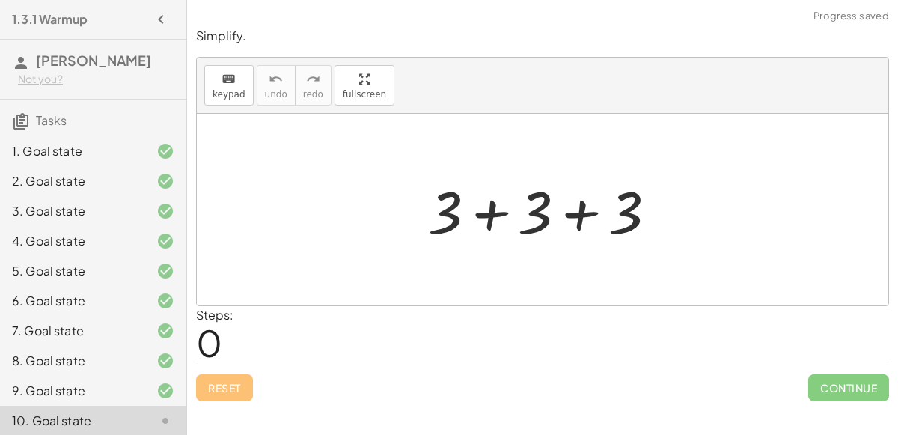
click at [584, 223] on div at bounding box center [548, 209] width 255 height 77
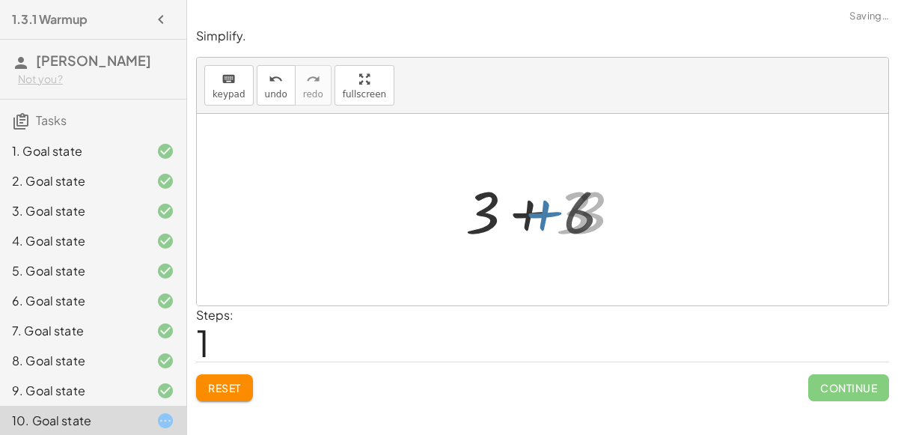
click at [527, 209] on div at bounding box center [548, 209] width 165 height 77
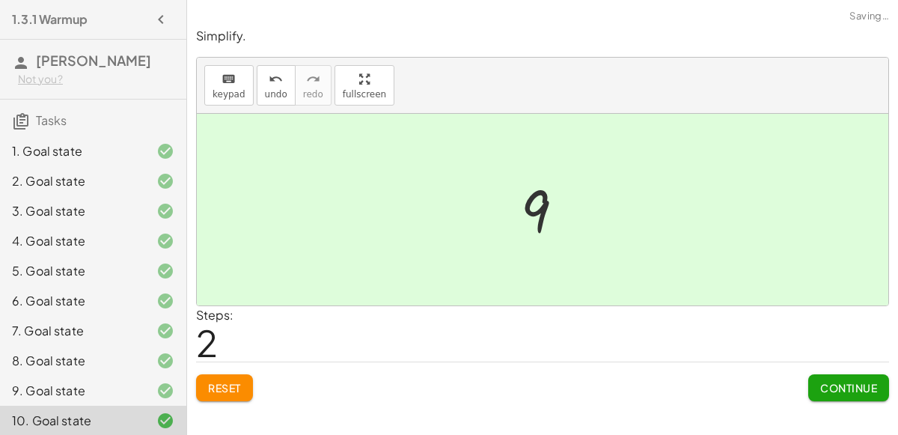
click at [842, 383] on span "Continue" at bounding box center [848, 387] width 57 height 13
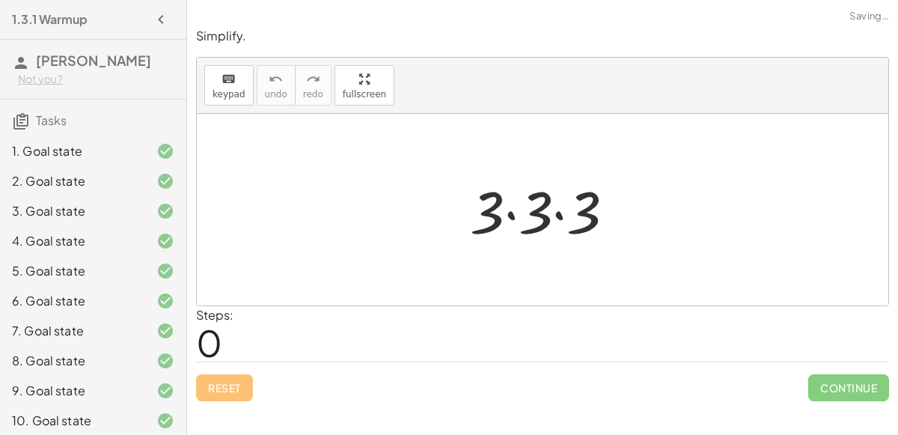
click at [562, 218] on div at bounding box center [549, 209] width 172 height 77
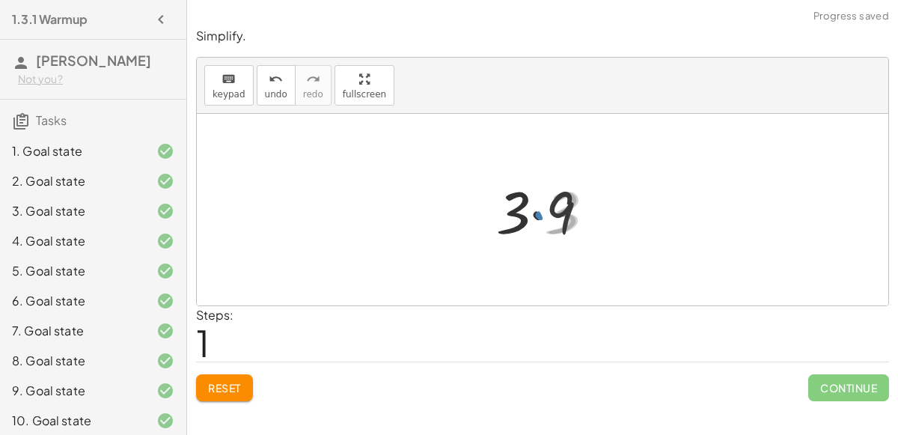
click at [541, 212] on div at bounding box center [549, 209] width 119 height 77
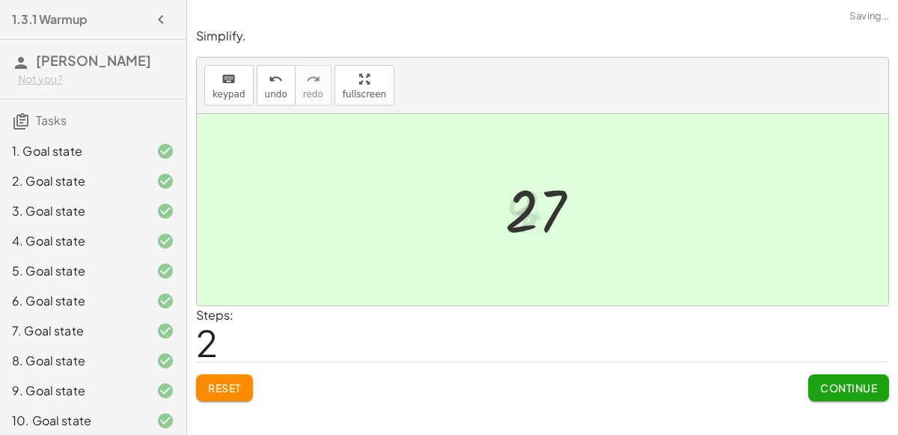
click at [837, 381] on span "Continue" at bounding box center [848, 387] width 57 height 13
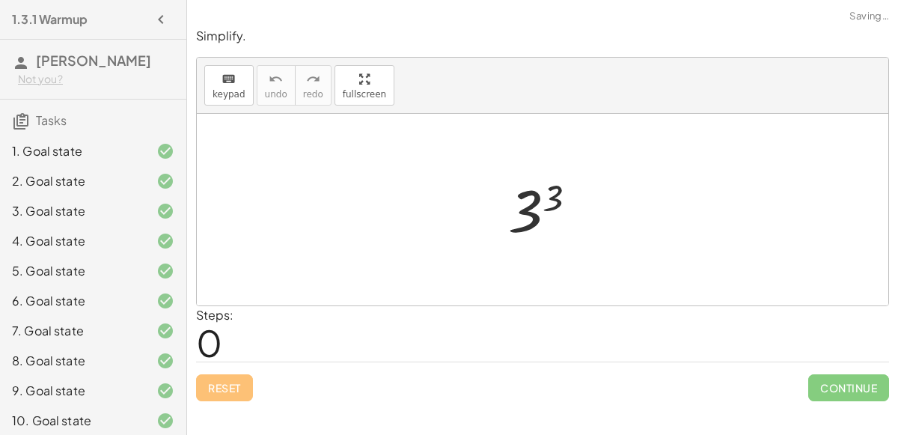
click at [541, 228] on div at bounding box center [549, 210] width 96 height 74
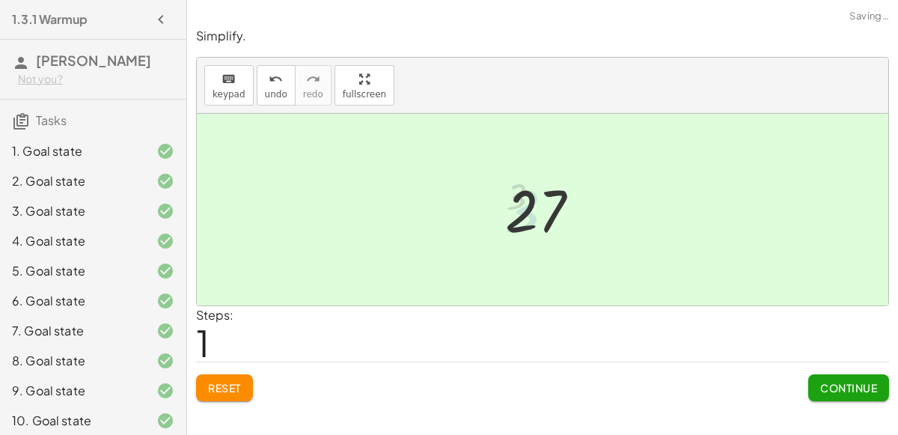
click at [858, 393] on button "Continue" at bounding box center [848, 387] width 81 height 27
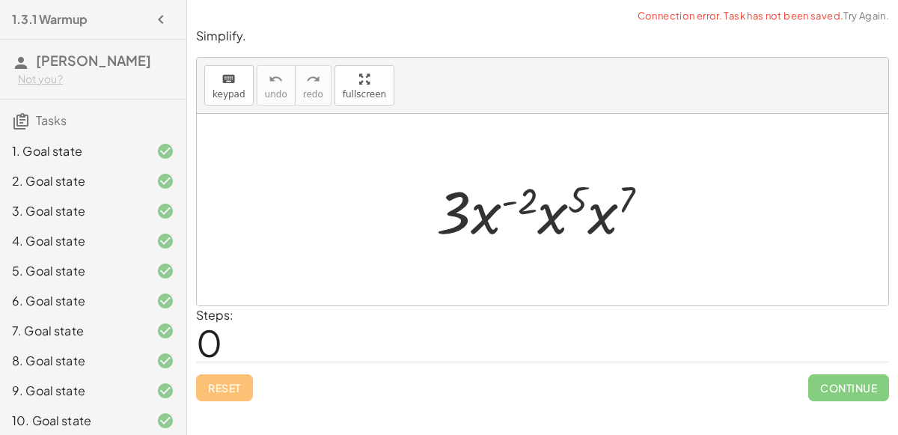
click at [617, 226] on div at bounding box center [549, 209] width 240 height 77
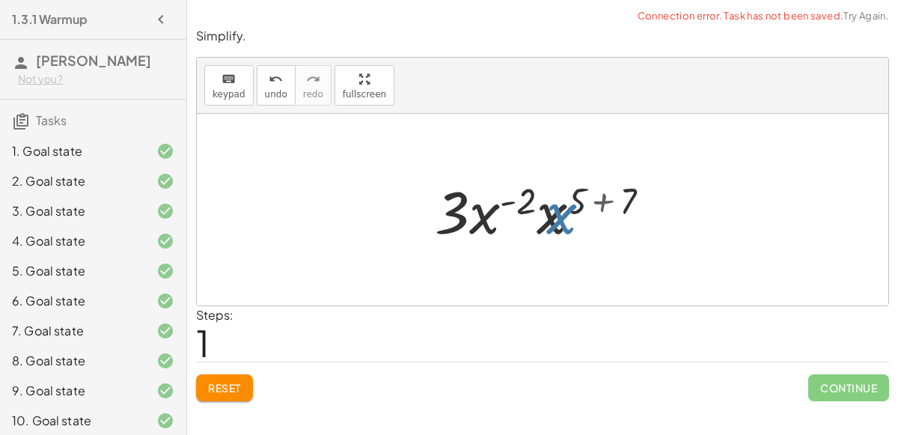
click at [554, 216] on div at bounding box center [548, 209] width 243 height 77
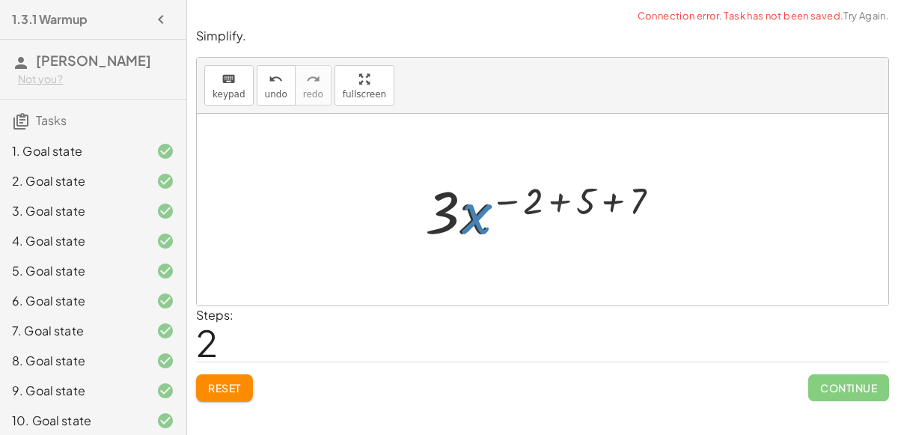
click at [520, 202] on div at bounding box center [549, 209] width 262 height 77
click at [543, 198] on div at bounding box center [549, 209] width 262 height 77
click at [556, 203] on div at bounding box center [549, 209] width 262 height 77
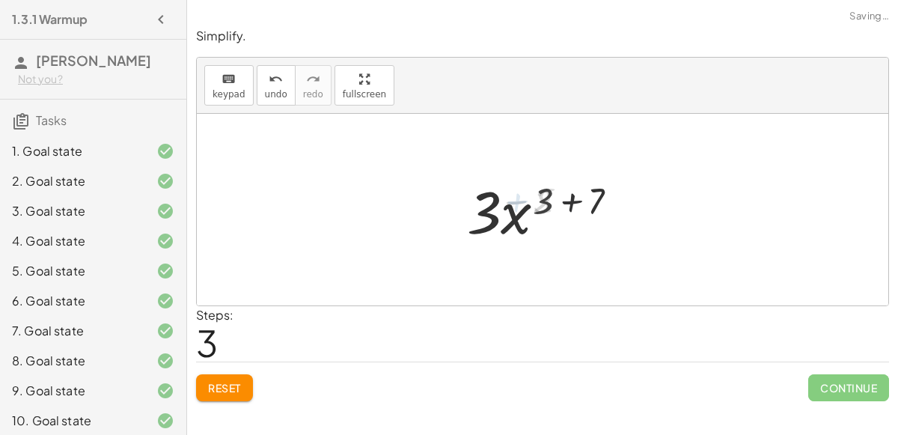
click at [562, 204] on div at bounding box center [548, 209] width 177 height 77
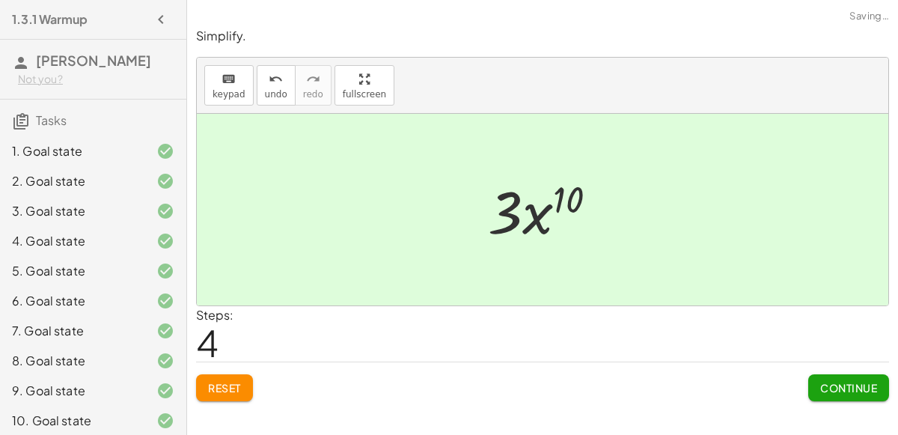
click at [803, 375] on div "Reset Continue" at bounding box center [542, 382] width 693 height 40
click at [808, 378] on button "Continue" at bounding box center [848, 387] width 81 height 27
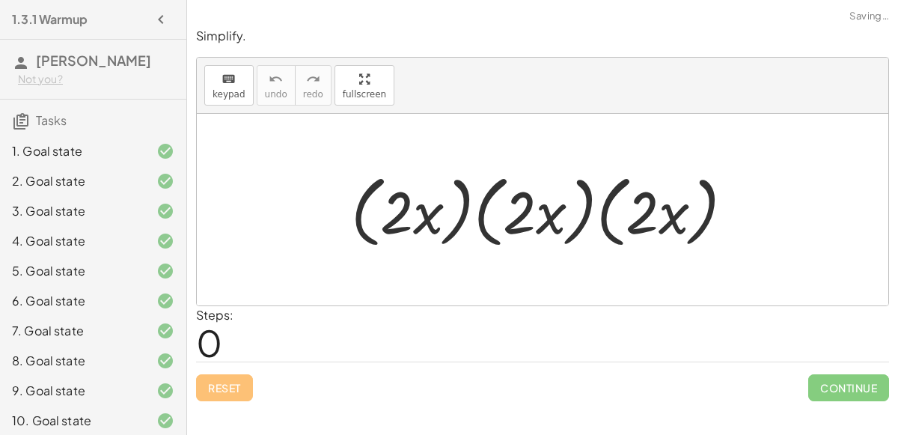
click at [581, 246] on div at bounding box center [549, 210] width 410 height 86
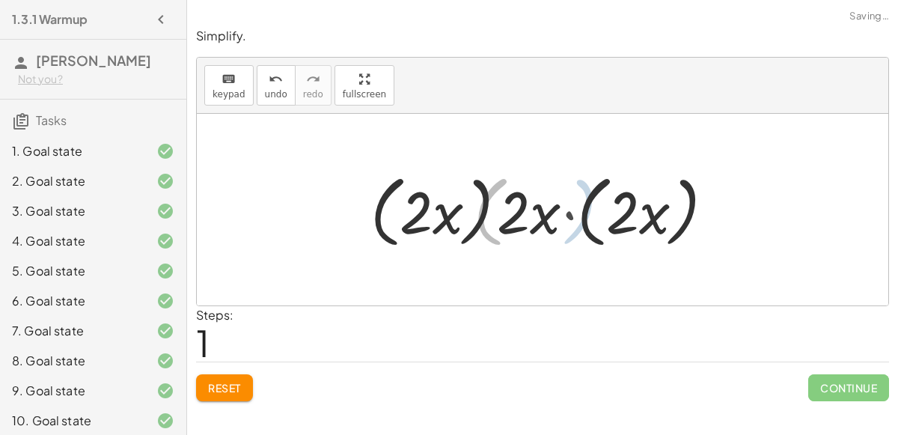
click at [553, 223] on div at bounding box center [548, 210] width 365 height 86
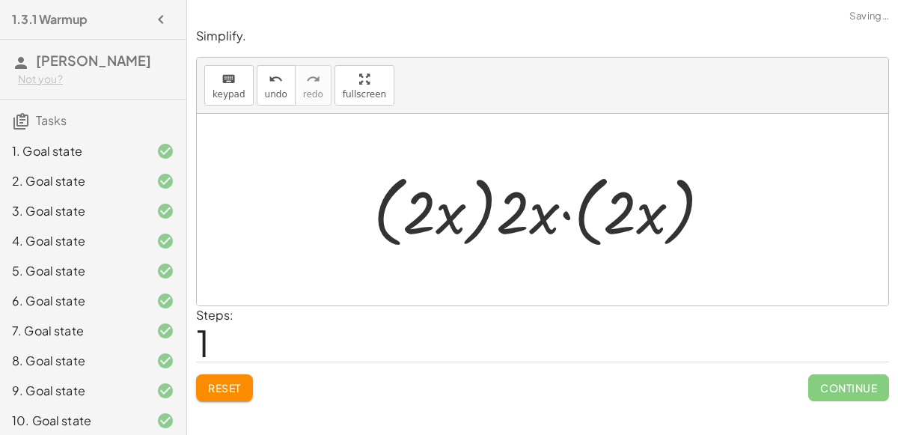
click at [540, 218] on div at bounding box center [548, 210] width 365 height 86
click at [589, 213] on div at bounding box center [548, 210] width 365 height 86
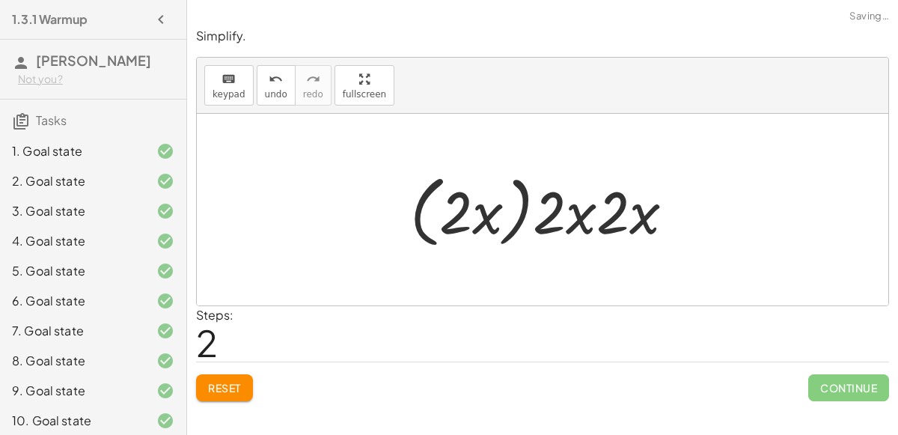
click at [481, 204] on div at bounding box center [548, 210] width 291 height 86
click at [519, 210] on div at bounding box center [548, 210] width 291 height 86
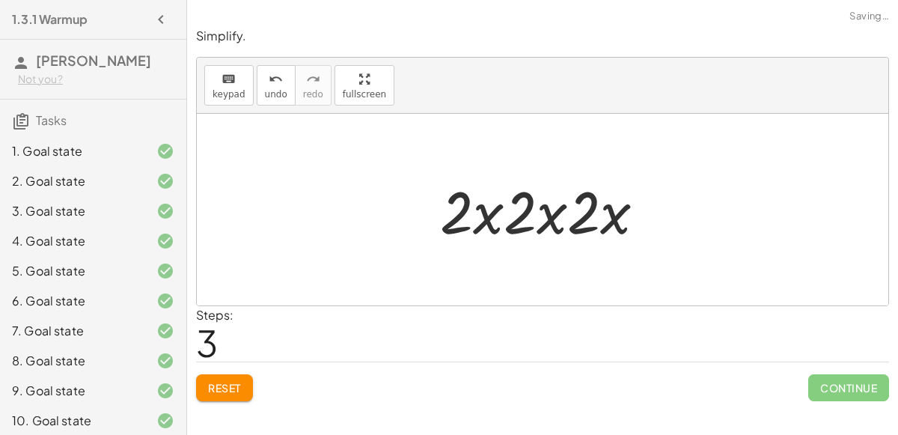
click at [554, 219] on div at bounding box center [549, 209] width 232 height 77
click at [525, 215] on div at bounding box center [549, 209] width 232 height 77
click at [514, 216] on div at bounding box center [549, 209] width 232 height 77
click at [505, 215] on div at bounding box center [549, 209] width 232 height 77
click at [492, 214] on div at bounding box center [549, 209] width 232 height 77
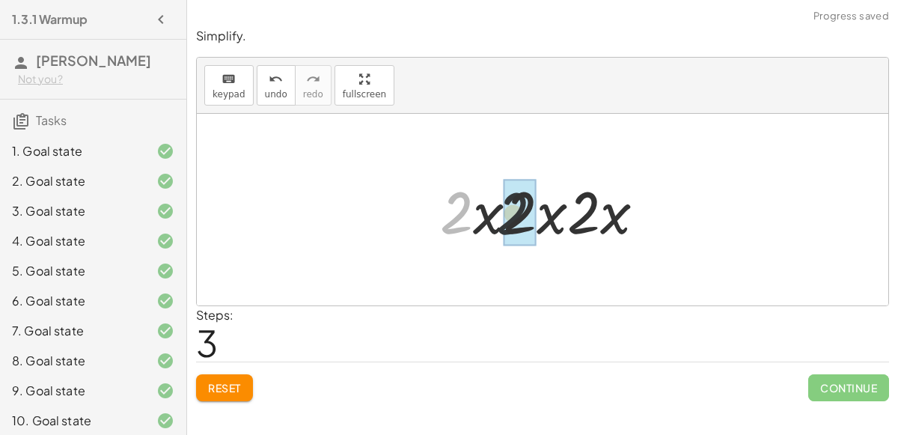
drag, startPoint x: 453, startPoint y: 217, endPoint x: 529, endPoint y: 218, distance: 76.4
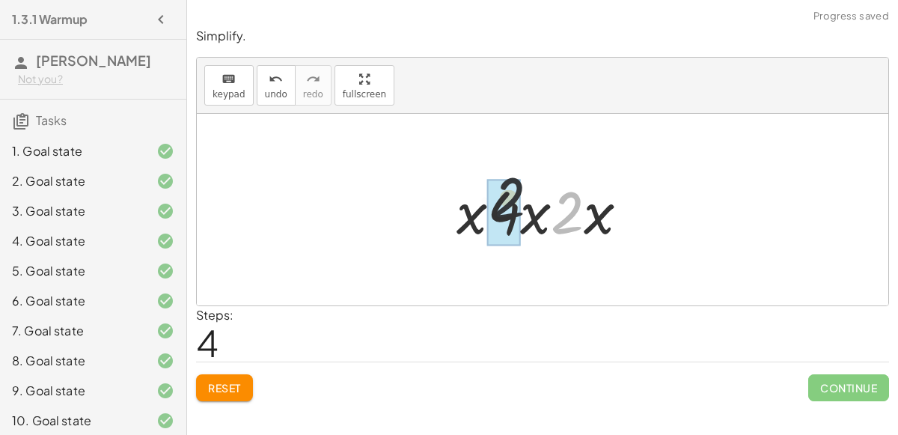
drag, startPoint x: 574, startPoint y: 222, endPoint x: 482, endPoint y: 208, distance: 93.2
click at [482, 208] on div at bounding box center [548, 209] width 199 height 77
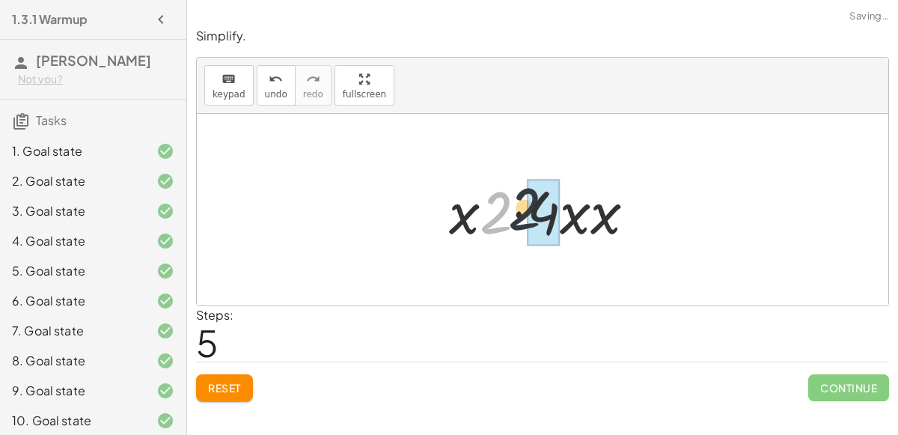
drag, startPoint x: 498, startPoint y: 213, endPoint x: 529, endPoint y: 208, distance: 31.9
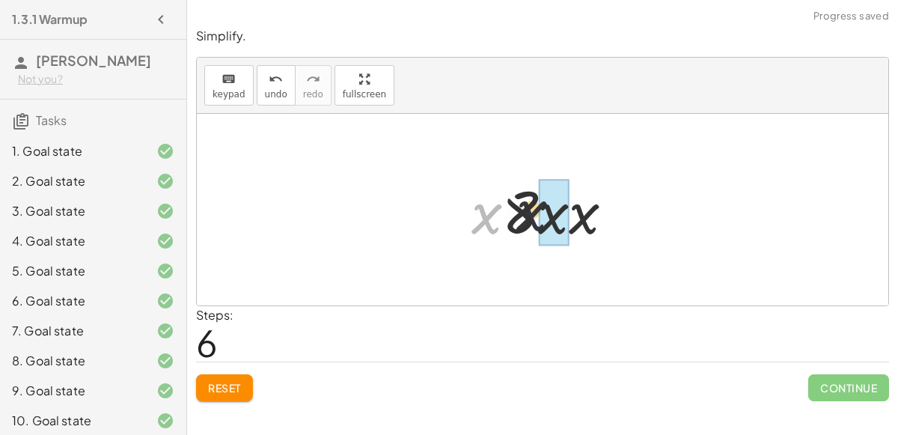
drag, startPoint x: 482, startPoint y: 215, endPoint x: 549, endPoint y: 210, distance: 67.5
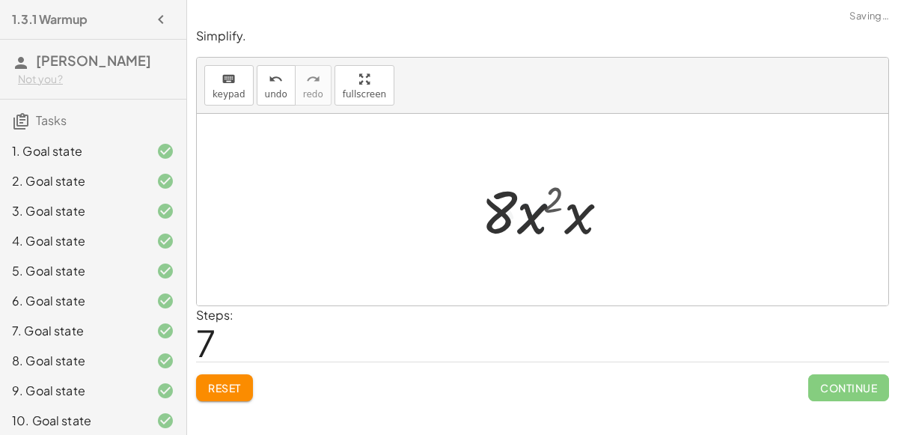
click at [552, 212] on div at bounding box center [548, 209] width 159 height 77
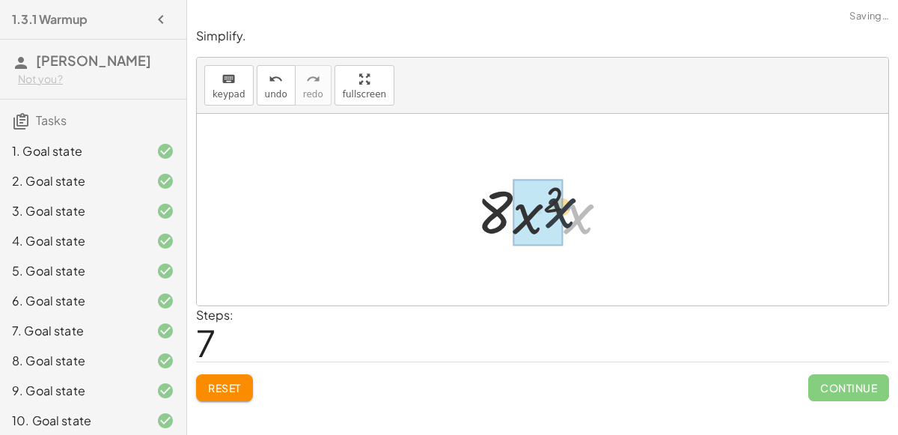
drag, startPoint x: 585, startPoint y: 215, endPoint x: 539, endPoint y: 210, distance: 46.7
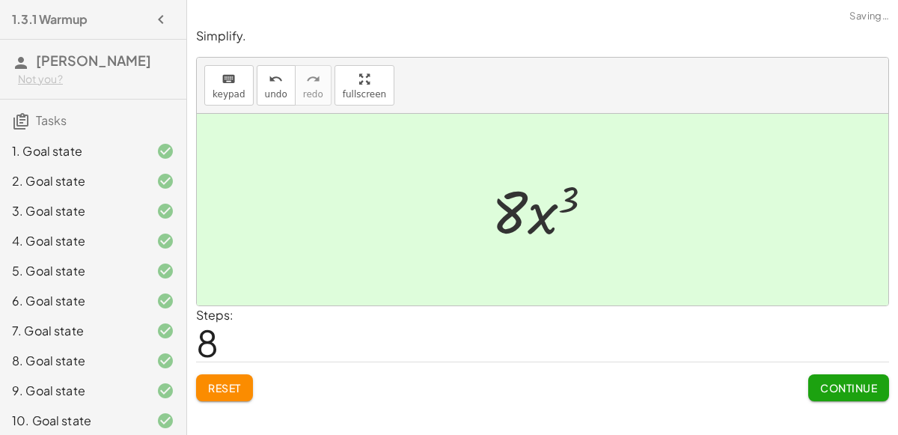
click at [823, 370] on div "Continue" at bounding box center [848, 381] width 81 height 39
click at [835, 382] on span "Continue" at bounding box center [848, 387] width 57 height 13
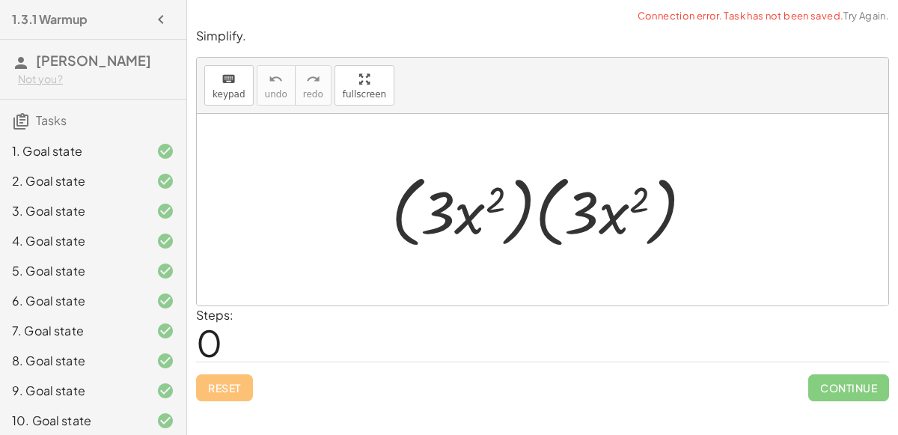
click at [537, 210] on div at bounding box center [548, 210] width 329 height 86
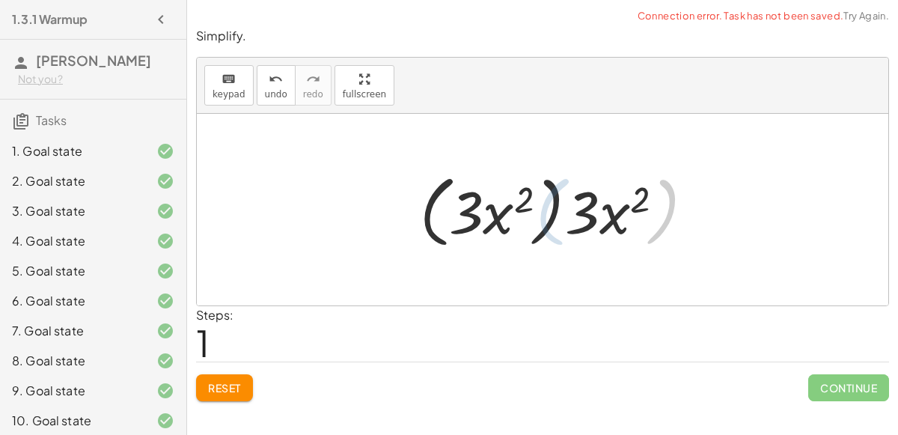
click at [529, 204] on div at bounding box center [548, 210] width 269 height 86
click at [548, 212] on div at bounding box center [548, 210] width 269 height 86
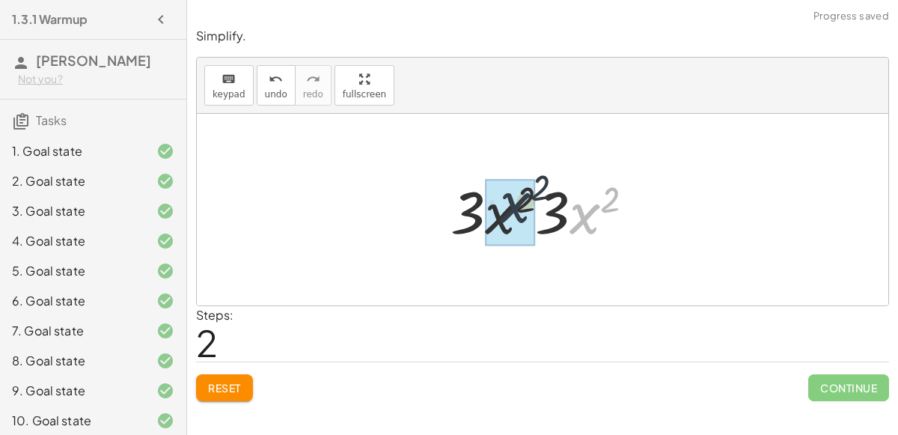
drag, startPoint x: 573, startPoint y: 220, endPoint x: 502, endPoint y: 210, distance: 71.9
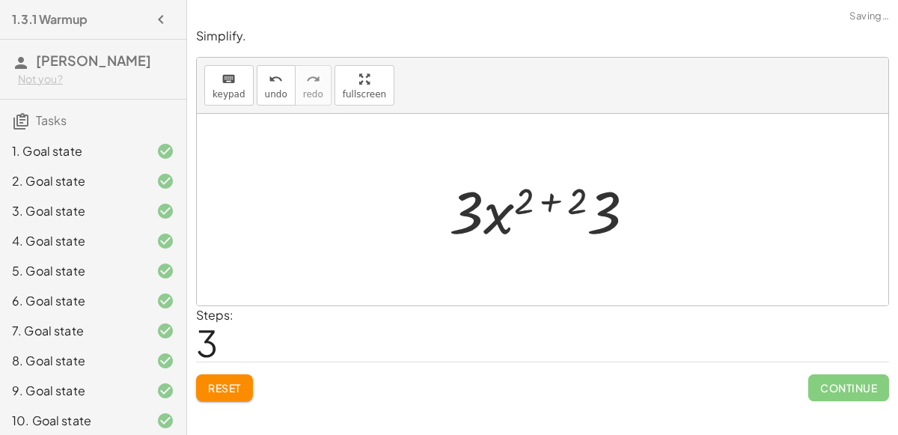
click at [571, 204] on div at bounding box center [548, 209] width 213 height 77
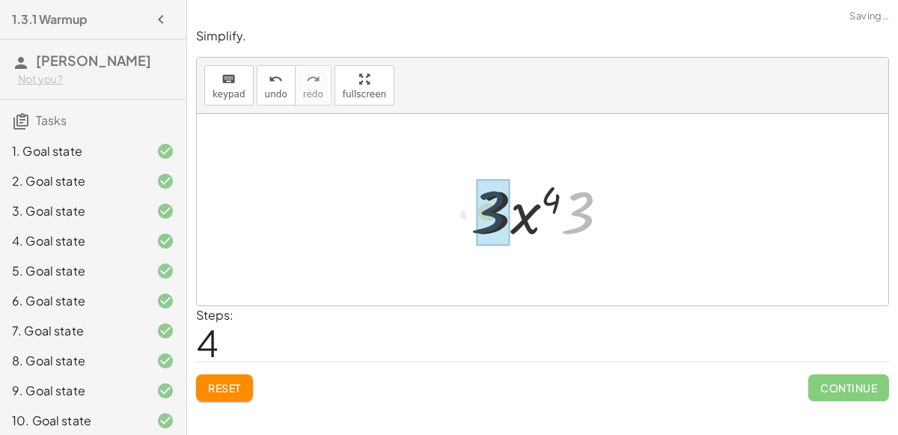
drag, startPoint x: 573, startPoint y: 207, endPoint x: 482, endPoint y: 207, distance: 91.3
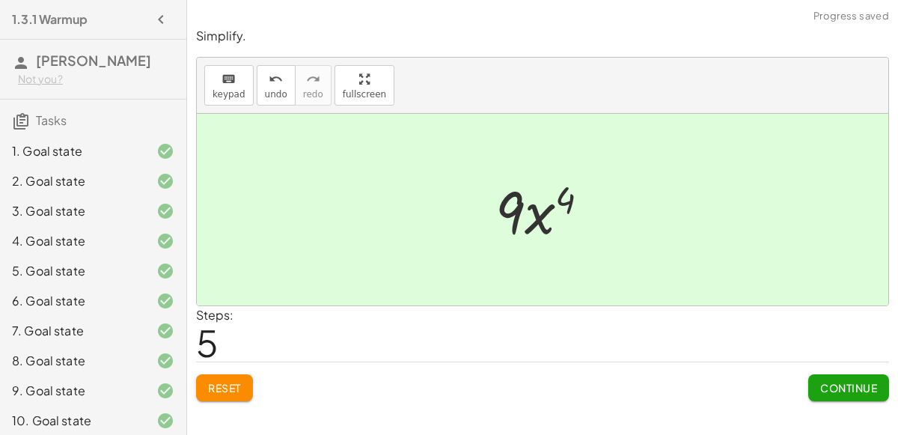
click at [826, 386] on span "Continue" at bounding box center [848, 387] width 57 height 13
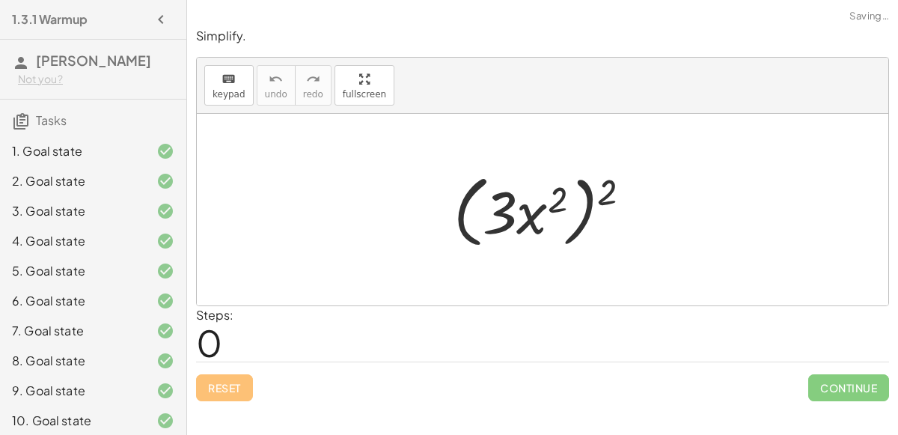
click at [582, 222] on div at bounding box center [548, 210] width 205 height 86
drag, startPoint x: 524, startPoint y: 205, endPoint x: 612, endPoint y: 182, distance: 91.3
click at [612, 182] on div at bounding box center [548, 210] width 205 height 86
click at [613, 183] on div at bounding box center [548, 210] width 205 height 86
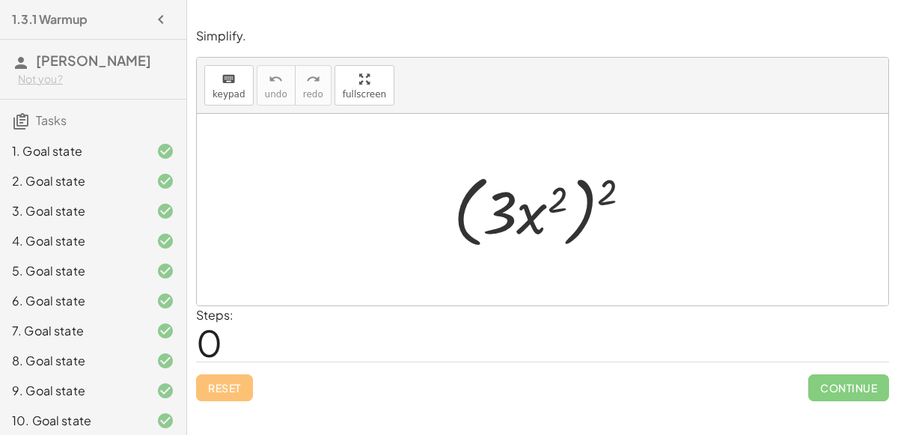
click at [592, 192] on div at bounding box center [548, 210] width 205 height 86
click at [588, 190] on div at bounding box center [548, 210] width 205 height 86
click at [588, 184] on div at bounding box center [548, 210] width 205 height 86
drag, startPoint x: 493, startPoint y: 222, endPoint x: 556, endPoint y: 215, distance: 64.0
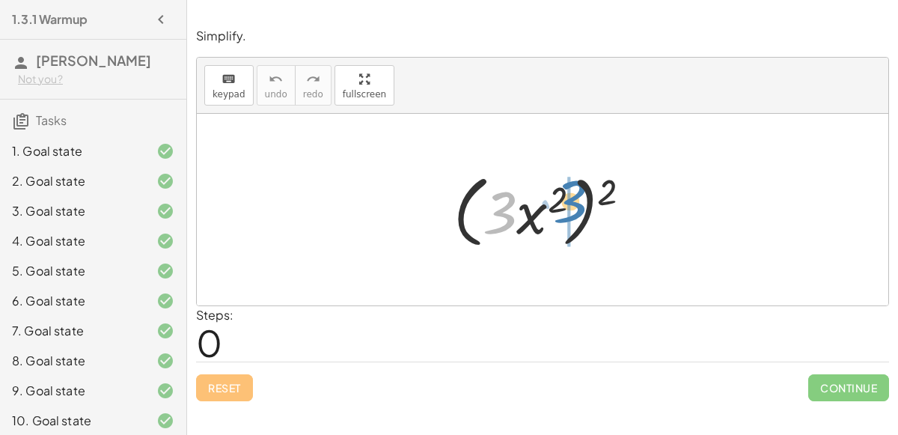
click at [556, 215] on div at bounding box center [548, 210] width 205 height 86
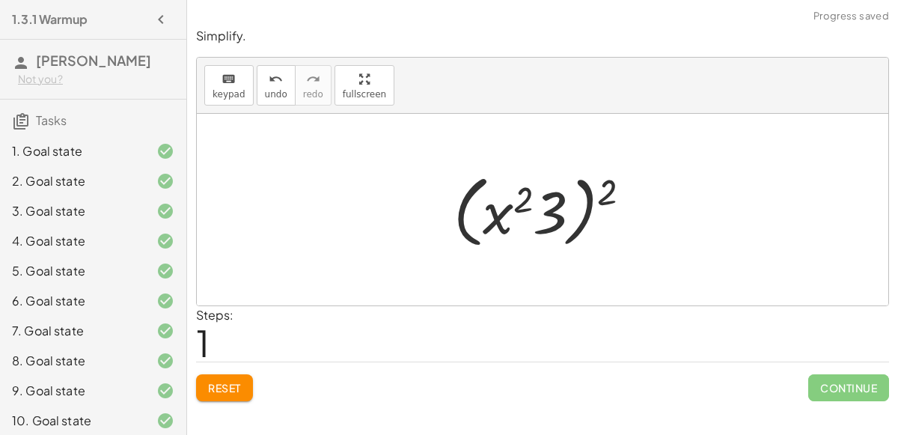
click at [530, 213] on div at bounding box center [548, 210] width 205 height 86
click at [517, 204] on div at bounding box center [548, 210] width 205 height 86
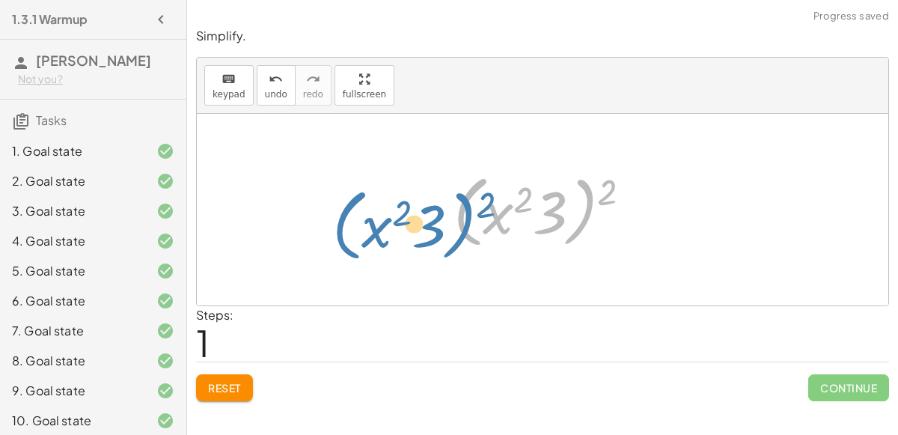
drag, startPoint x: 464, startPoint y: 197, endPoint x: 332, endPoint y: 210, distance: 133.2
click at [332, 210] on div "( · 3 · x 2 ) 2 ( · x 2 · 3 ) 2 ( · 3 · x 2 ) 2" at bounding box center [543, 210] width 692 height 192
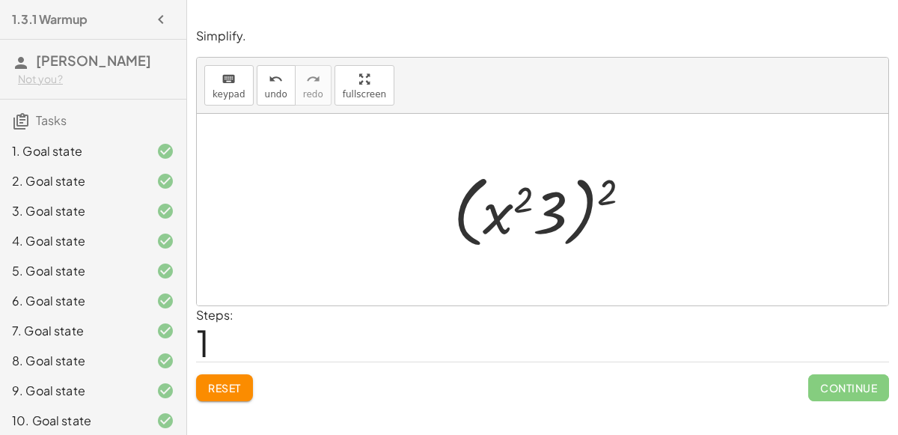
click at [602, 198] on div at bounding box center [548, 210] width 205 height 86
click at [590, 198] on div at bounding box center [548, 210] width 205 height 86
click at [514, 220] on div at bounding box center [548, 210] width 205 height 86
drag, startPoint x: 499, startPoint y: 208, endPoint x: 570, endPoint y: 204, distance: 72.0
click at [570, 204] on div at bounding box center [548, 210] width 205 height 86
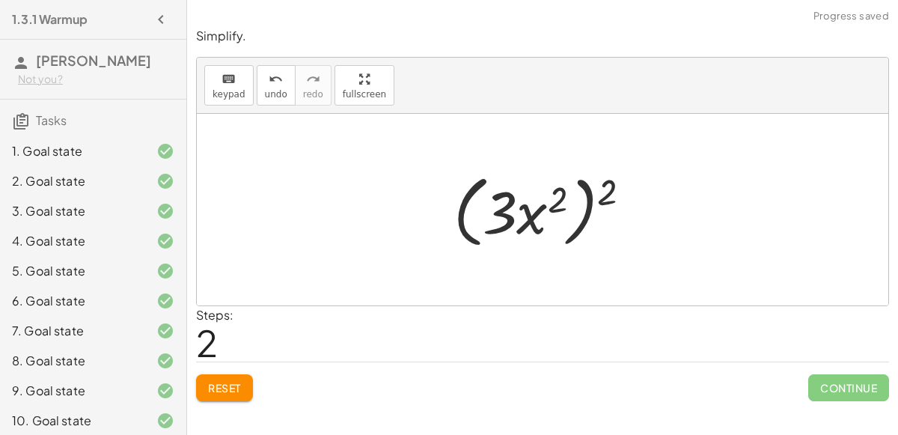
click at [543, 202] on div at bounding box center [548, 210] width 205 height 86
drag, startPoint x: 550, startPoint y: 204, endPoint x: 472, endPoint y: 234, distance: 83.1
click at [472, 234] on div at bounding box center [548, 210] width 205 height 86
click at [221, 394] on button "Reset" at bounding box center [224, 387] width 57 height 27
click at [568, 229] on div at bounding box center [548, 210] width 205 height 86
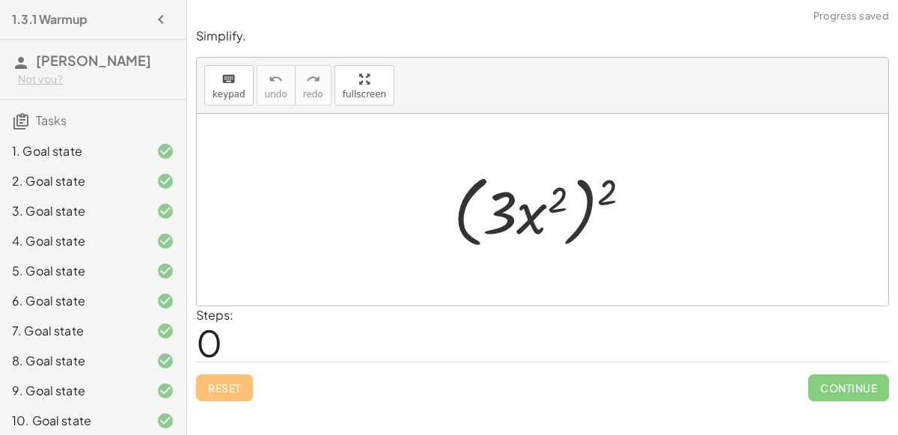
click at [570, 231] on div at bounding box center [548, 210] width 205 height 86
click at [547, 224] on div at bounding box center [548, 210] width 205 height 86
click at [536, 224] on div at bounding box center [548, 210] width 205 height 86
click at [538, 231] on div at bounding box center [548, 210] width 205 height 86
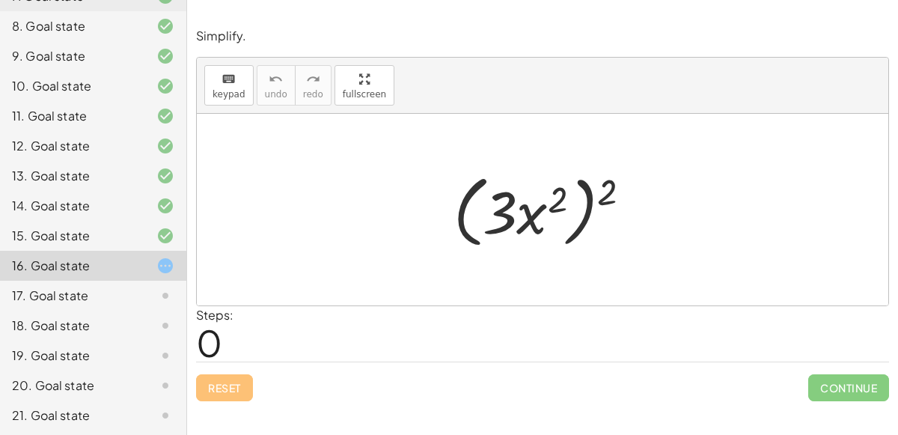
click at [167, 293] on icon at bounding box center [165, 296] width 18 height 18
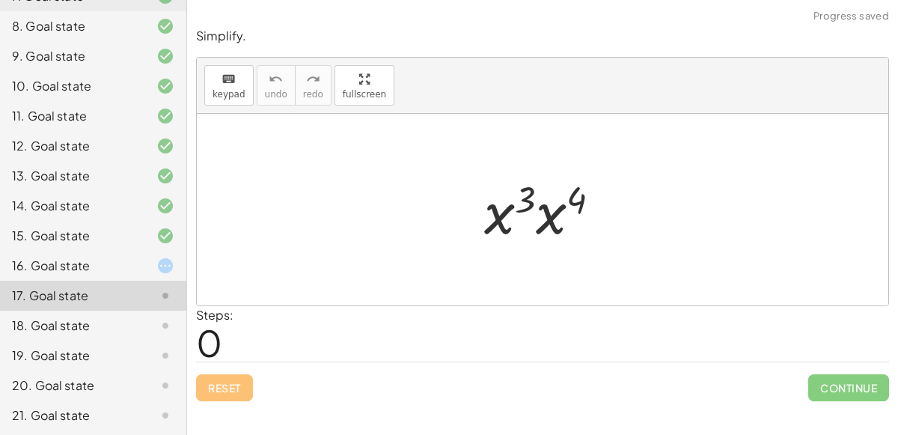
click at [541, 218] on div at bounding box center [548, 209] width 143 height 77
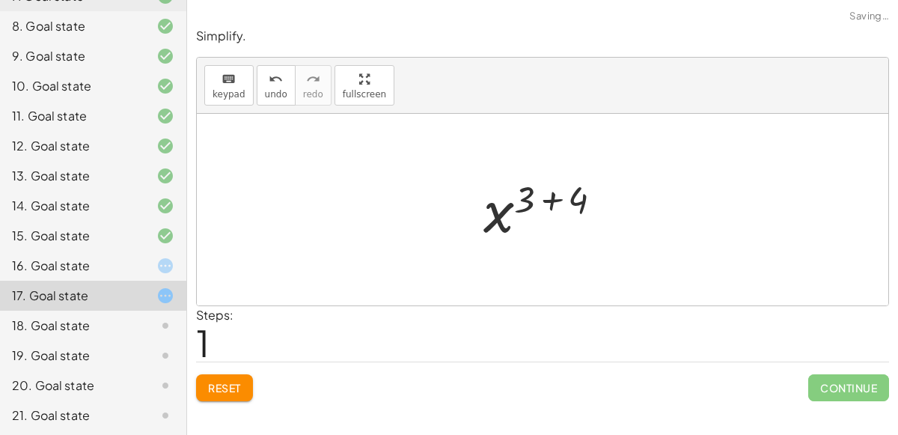
click at [549, 204] on div at bounding box center [549, 210] width 146 height 74
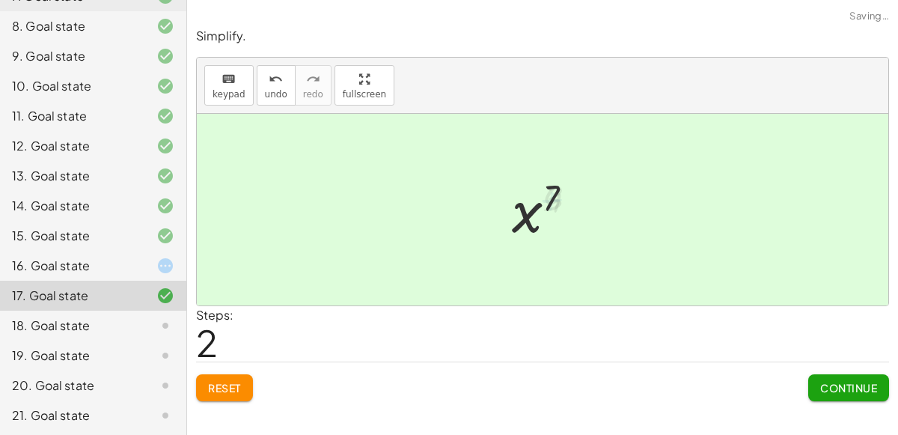
click at [816, 385] on button "Continue" at bounding box center [848, 387] width 81 height 27
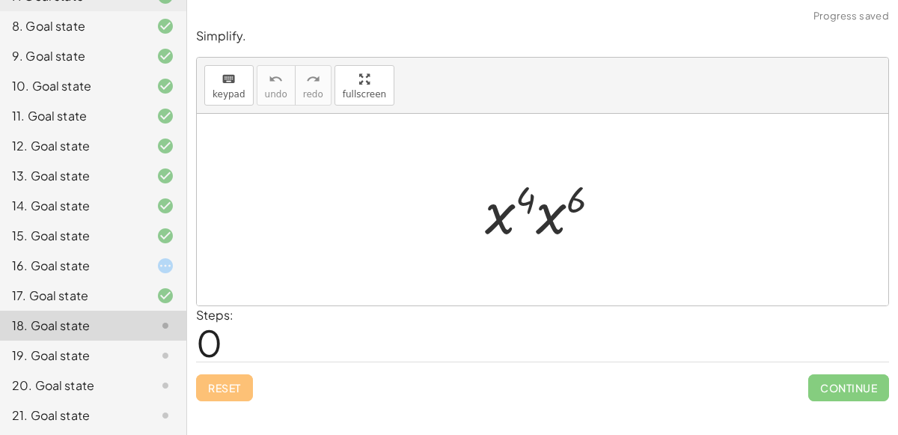
click at [554, 226] on div at bounding box center [549, 209] width 142 height 77
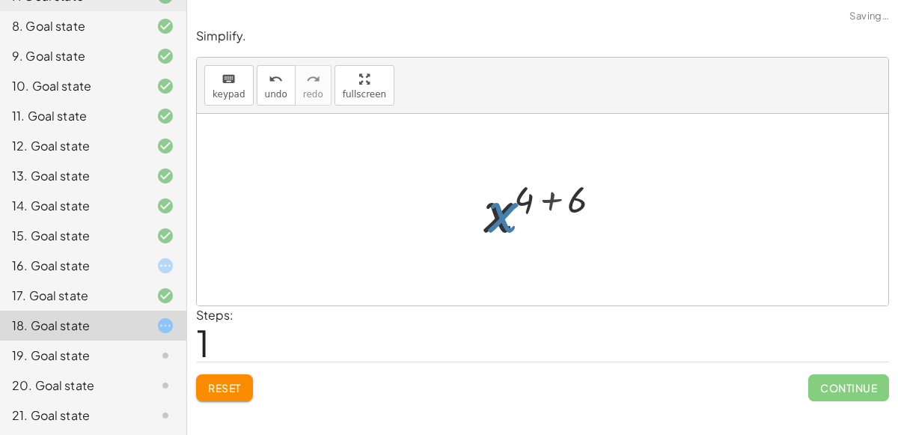
click at [546, 202] on div at bounding box center [548, 210] width 145 height 74
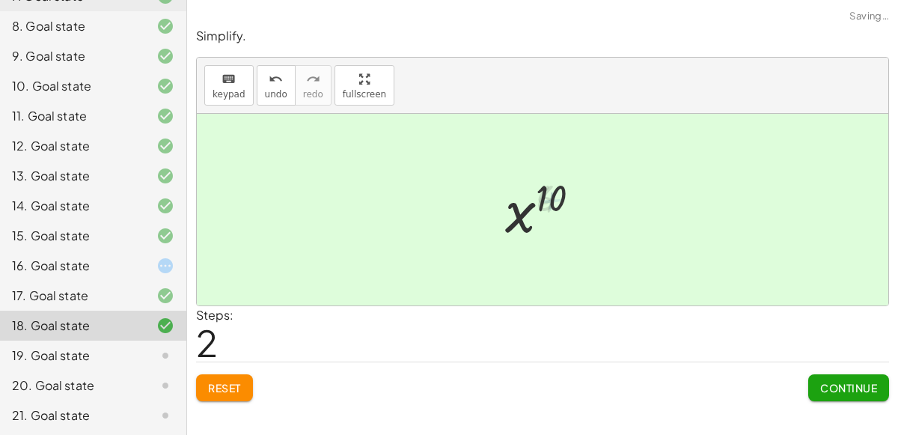
click at [828, 381] on span "Continue" at bounding box center [848, 387] width 57 height 13
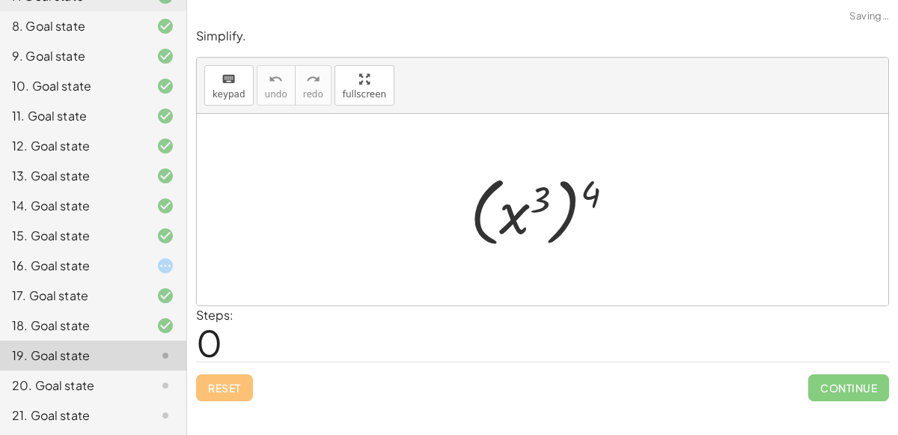
click at [532, 202] on div at bounding box center [548, 209] width 171 height 83
click at [579, 216] on div at bounding box center [548, 209] width 171 height 83
click at [573, 209] on div at bounding box center [548, 209] width 171 height 83
click at [528, 210] on div at bounding box center [548, 209] width 171 height 83
click at [524, 210] on div at bounding box center [548, 209] width 171 height 83
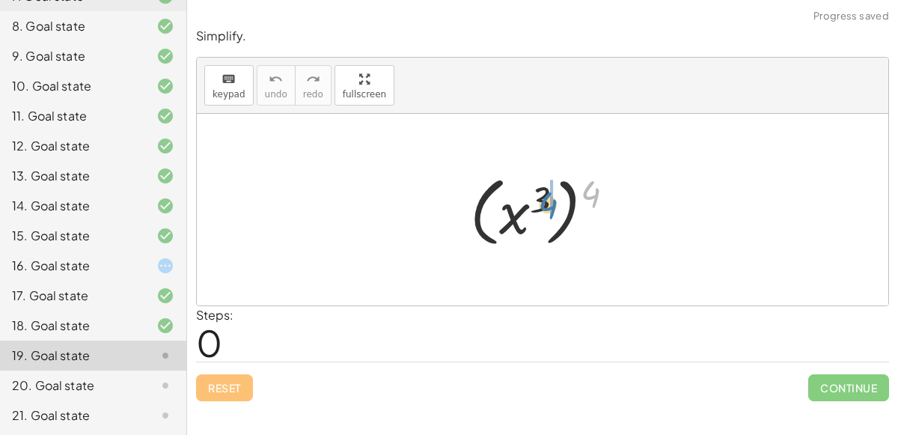
drag, startPoint x: 595, startPoint y: 196, endPoint x: 563, endPoint y: 207, distance: 33.9
click at [563, 207] on div at bounding box center [548, 209] width 171 height 83
drag, startPoint x: 597, startPoint y: 195, endPoint x: 551, endPoint y: 202, distance: 47.0
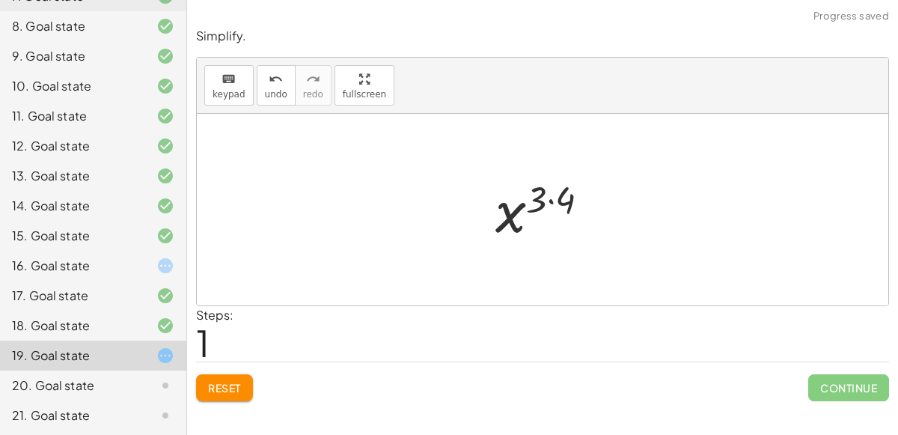
click at [547, 207] on div at bounding box center [548, 210] width 121 height 74
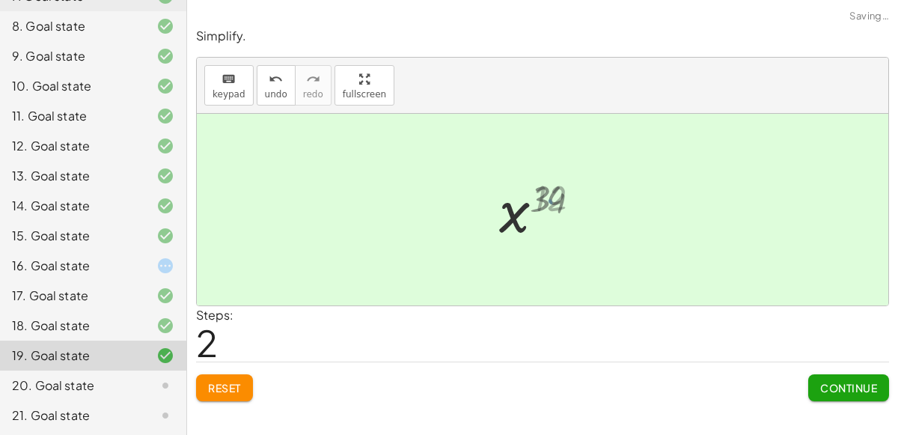
click at [546, 201] on div at bounding box center [548, 210] width 104 height 74
click at [821, 391] on span "Continue" at bounding box center [848, 387] width 57 height 13
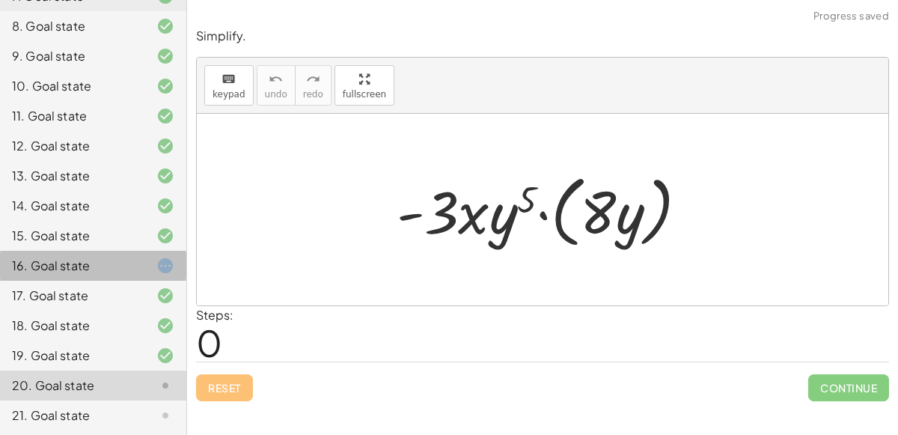
click at [135, 265] on div at bounding box center [153, 266] width 42 height 18
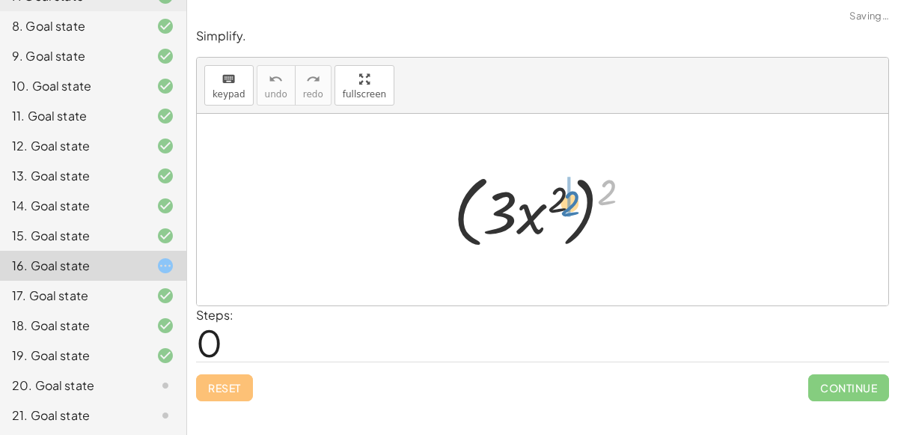
drag, startPoint x: 598, startPoint y: 190, endPoint x: 552, endPoint y: 201, distance: 47.8
click at [552, 201] on div at bounding box center [548, 210] width 205 height 86
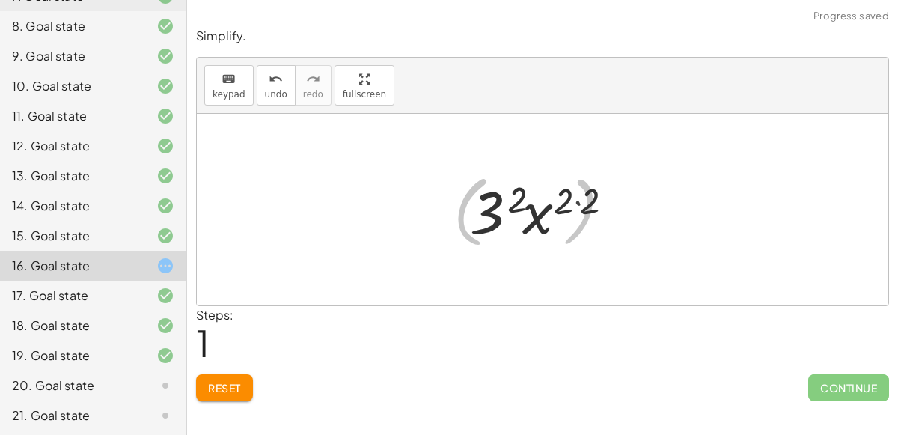
click at [552, 201] on div at bounding box center [549, 209] width 174 height 77
click at [588, 201] on div at bounding box center [549, 209] width 174 height 77
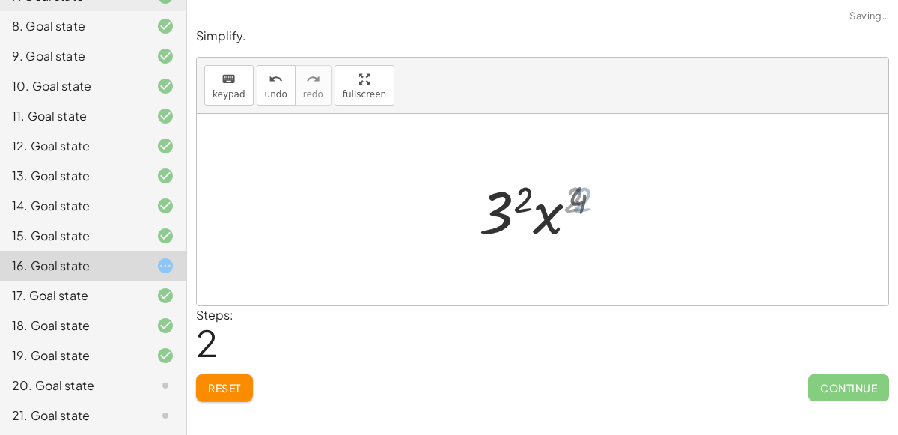
click at [563, 209] on div at bounding box center [549, 209] width 146 height 77
click at [563, 210] on div at bounding box center [549, 209] width 146 height 77
click at [523, 201] on div at bounding box center [549, 209] width 146 height 77
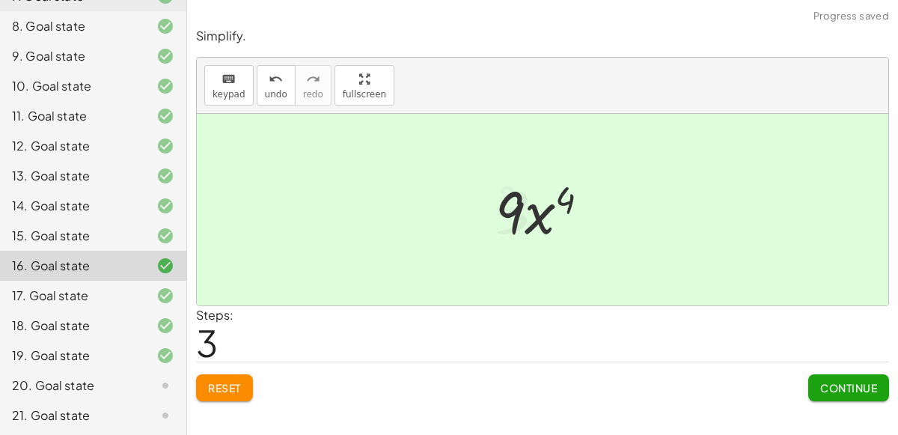
click at [532, 207] on div at bounding box center [548, 209] width 121 height 77
click at [856, 391] on span "Continue" at bounding box center [848, 387] width 57 height 13
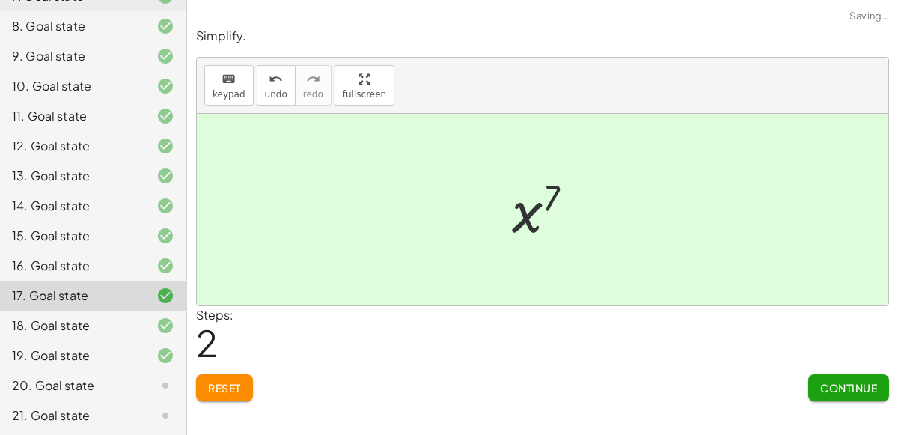
click at [118, 377] on div "20. Goal state" at bounding box center [72, 386] width 121 height 18
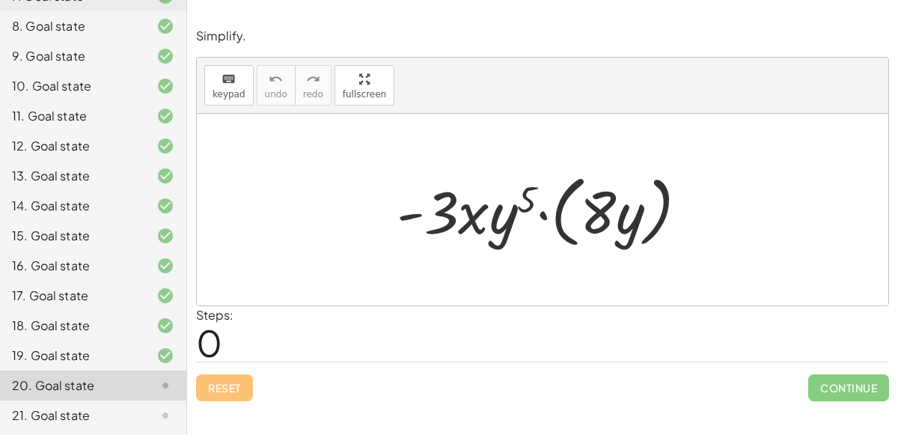
click at [600, 225] on div at bounding box center [548, 210] width 319 height 86
click at [543, 213] on div at bounding box center [548, 210] width 319 height 86
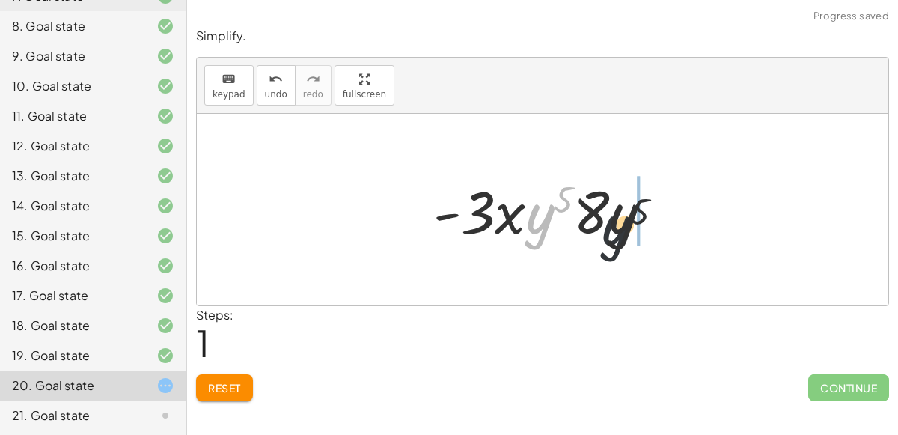
drag, startPoint x: 551, startPoint y: 195, endPoint x: 685, endPoint y: 215, distance: 135.4
click at [685, 215] on div "· - 3 · x · y 5 · ( · 8 · y ) · y 5 · - 3 · x · y 5 · 8 · y" at bounding box center [543, 210] width 692 height 192
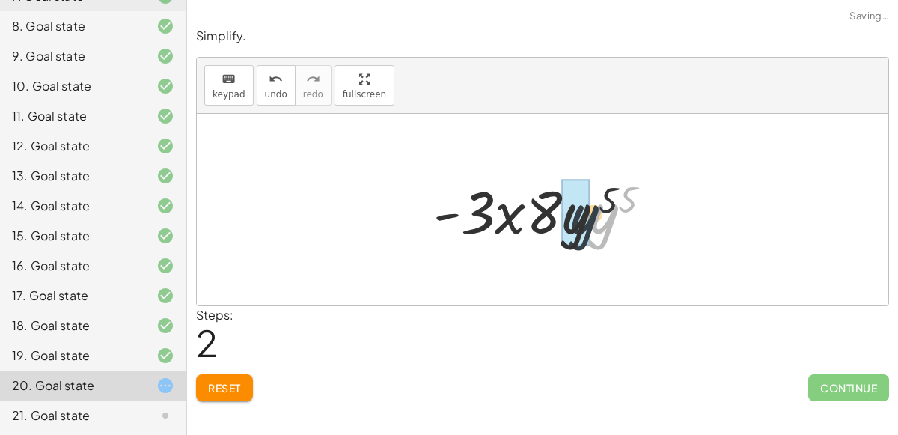
drag, startPoint x: 616, startPoint y: 219, endPoint x: 588, endPoint y: 220, distance: 27.7
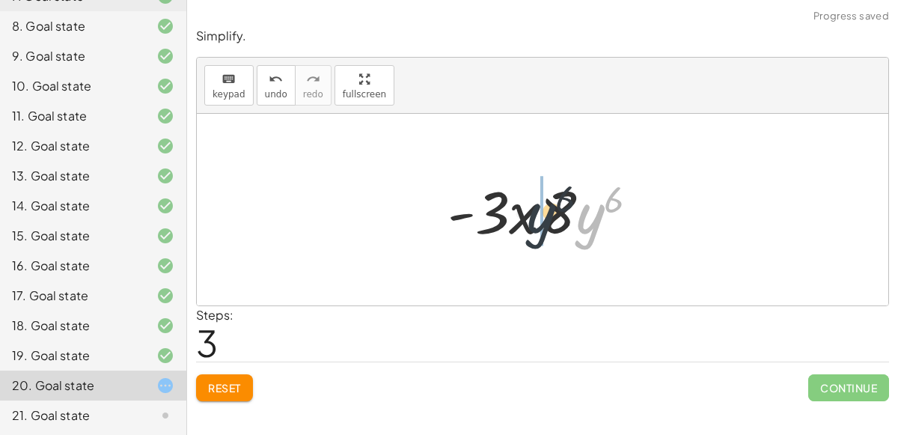
drag, startPoint x: 591, startPoint y: 220, endPoint x: 544, endPoint y: 219, distance: 47.2
click at [544, 219] on div at bounding box center [549, 209] width 218 height 77
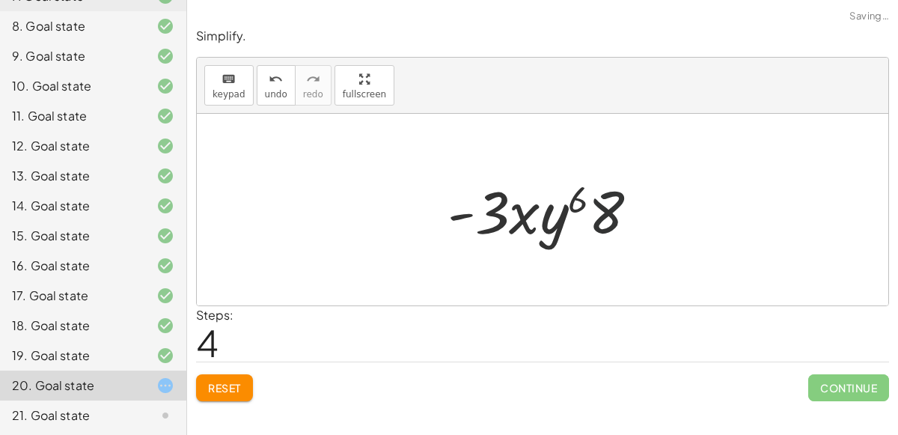
click at [624, 217] on div at bounding box center [549, 209] width 218 height 77
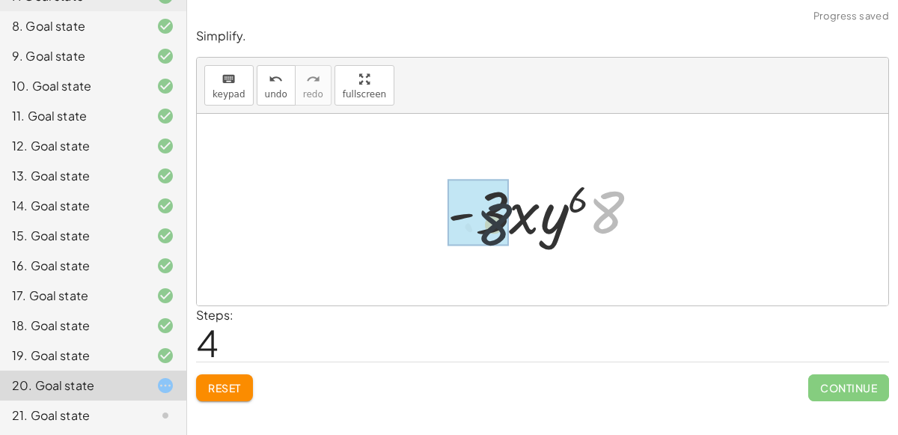
drag, startPoint x: 613, startPoint y: 213, endPoint x: 497, endPoint y: 225, distance: 116.6
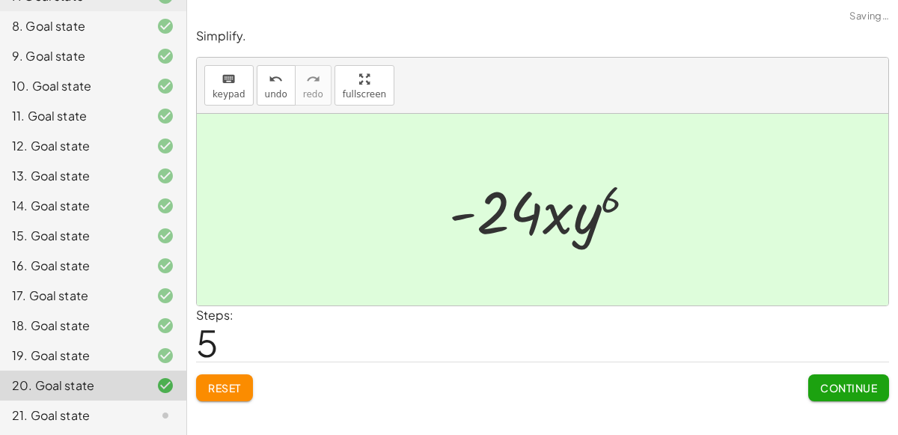
click at [828, 386] on span "Continue" at bounding box center [848, 387] width 57 height 13
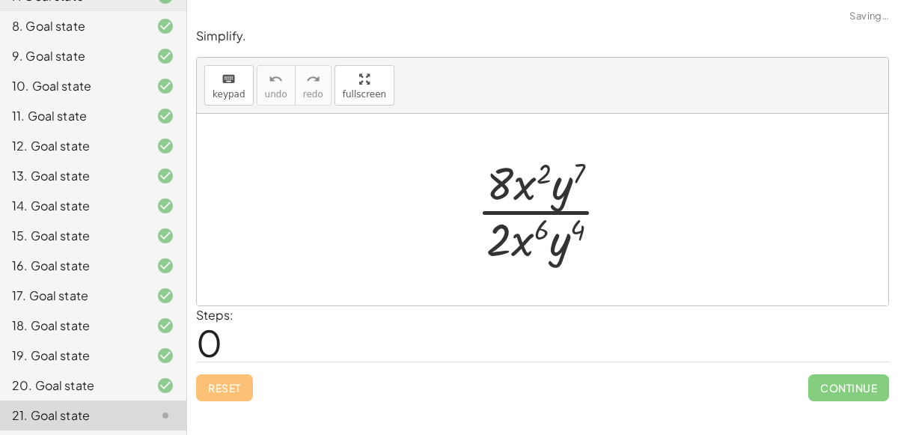
click at [544, 217] on div at bounding box center [548, 209] width 159 height 115
drag, startPoint x: 568, startPoint y: 195, endPoint x: 567, endPoint y: 255, distance: 59.9
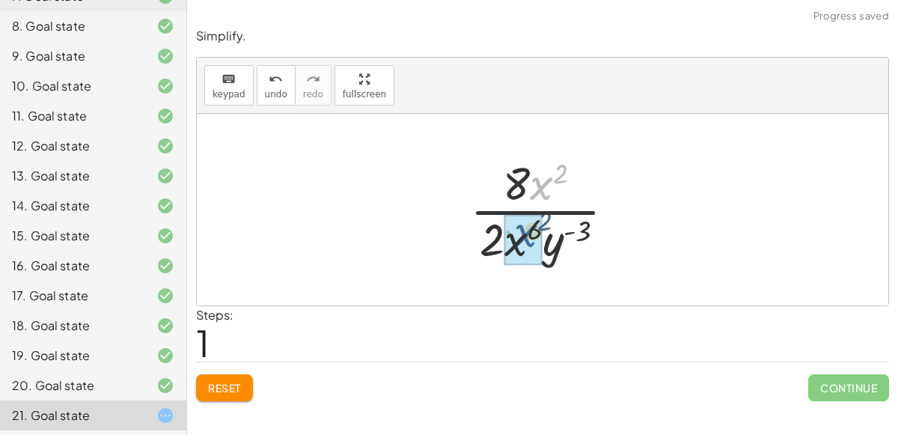
drag, startPoint x: 547, startPoint y: 193, endPoint x: 528, endPoint y: 240, distance: 50.3
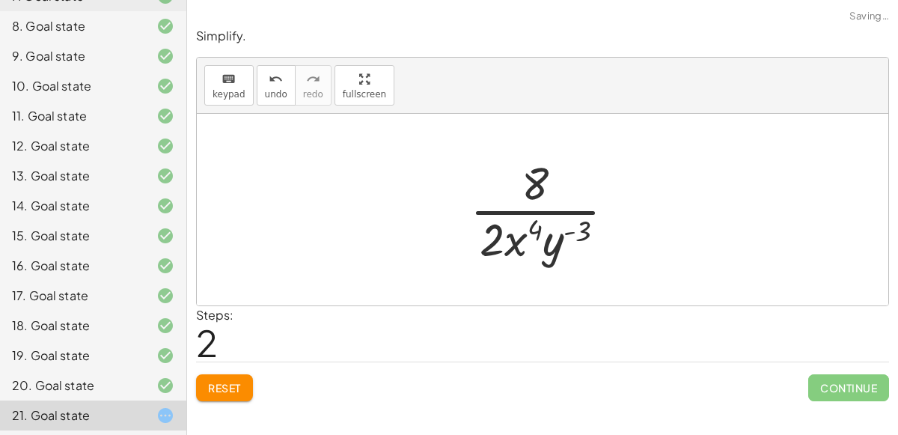
click at [567, 227] on div at bounding box center [549, 209] width 172 height 115
drag, startPoint x: 502, startPoint y: 232, endPoint x: 527, endPoint y: 191, distance: 48.4
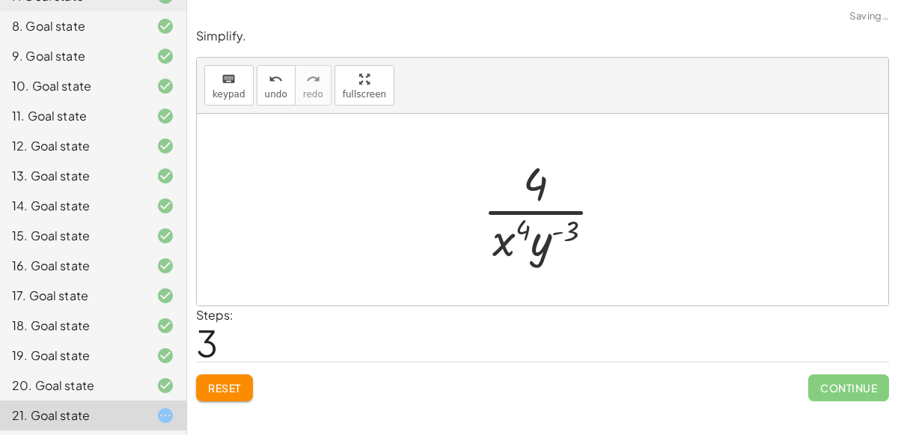
click at [543, 219] on div at bounding box center [548, 209] width 147 height 115
drag, startPoint x: 545, startPoint y: 243, endPoint x: 555, endPoint y: 156, distance: 87.5
click at [555, 156] on div at bounding box center [548, 209] width 147 height 115
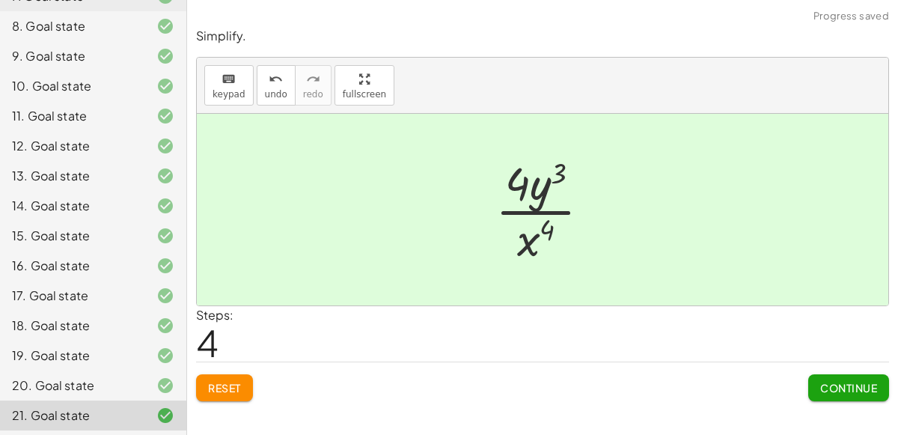
click at [847, 370] on div "Continue" at bounding box center [848, 381] width 81 height 39
click at [856, 385] on span "Continue" at bounding box center [848, 387] width 57 height 13
